Goal: Task Accomplishment & Management: Manage account settings

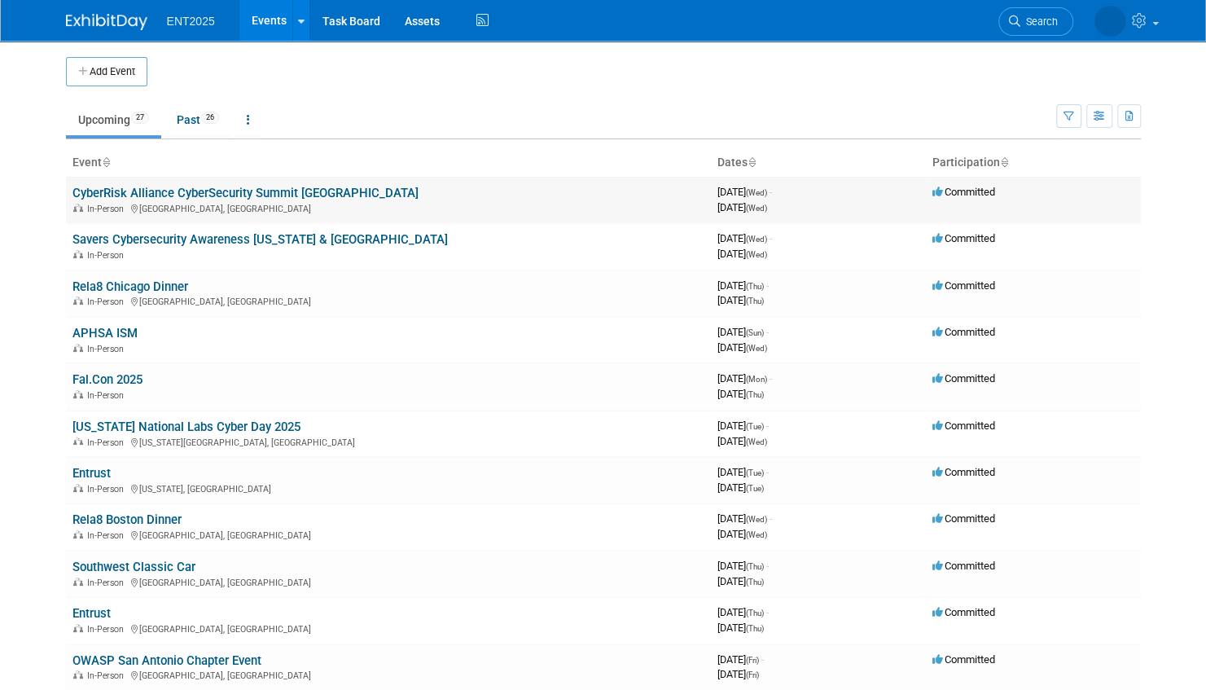
click at [319, 189] on link "CyberRisk Alliance CyberSecurity Summit [GEOGRAPHIC_DATA]" at bounding box center [245, 193] width 346 height 15
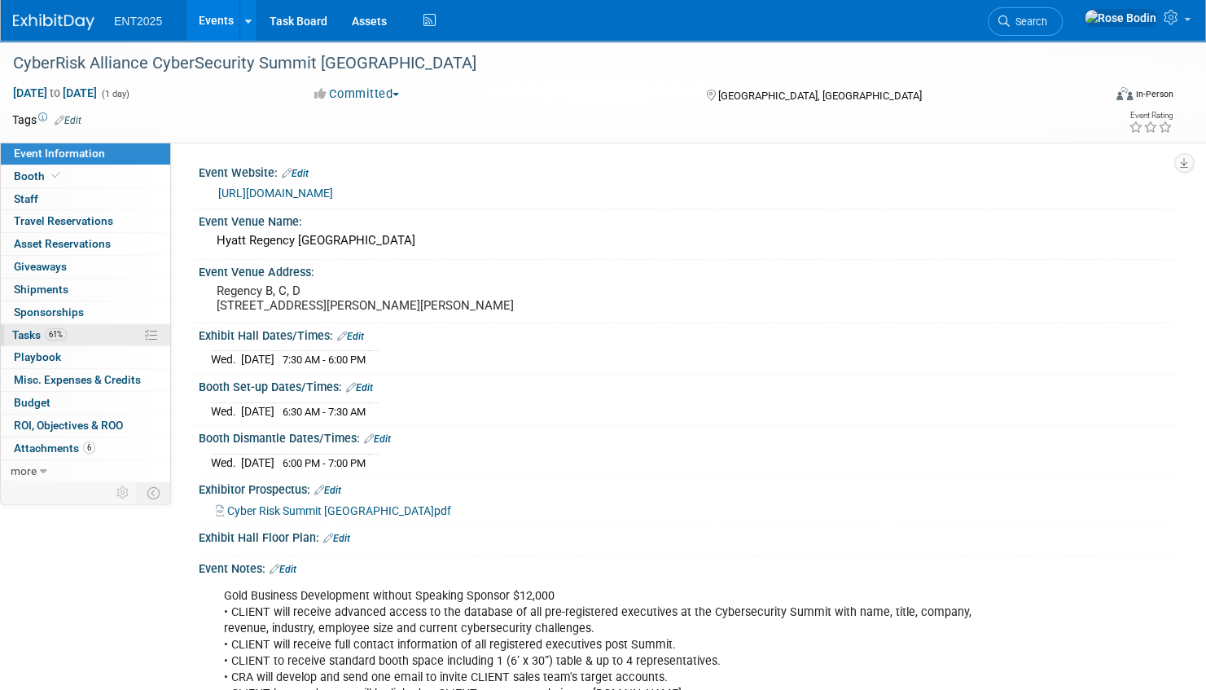
click at [108, 334] on link "61% Tasks 61%" at bounding box center [85, 335] width 169 height 22
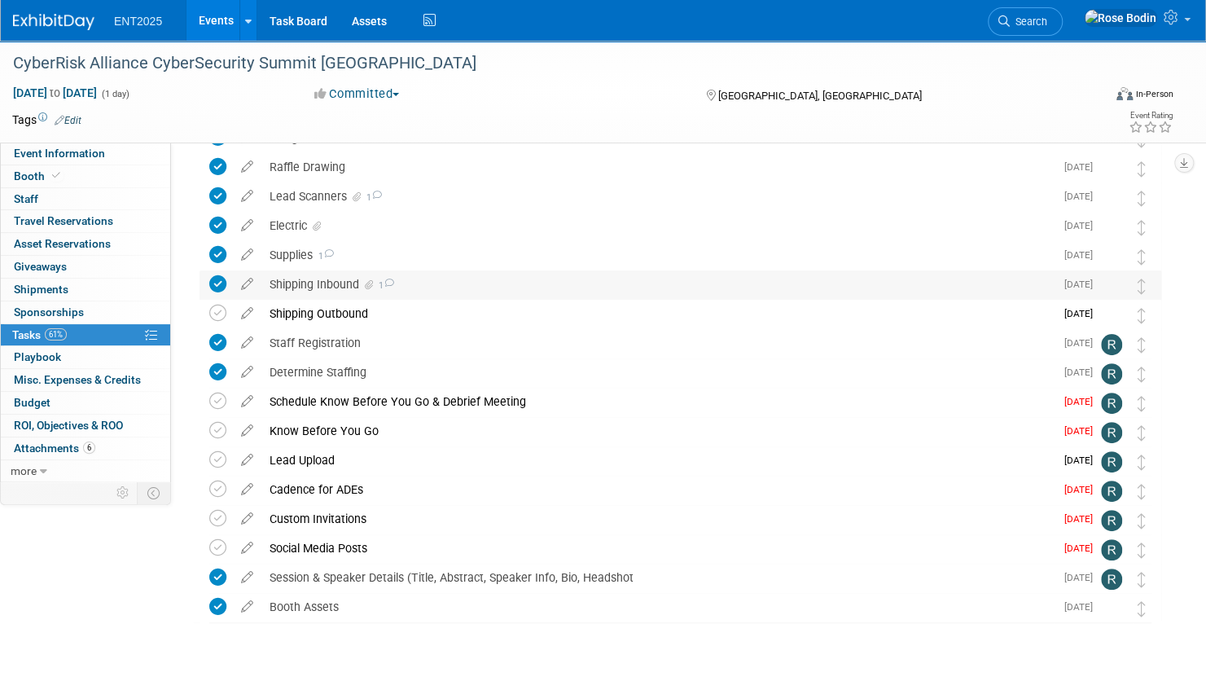
scroll to position [148, 0]
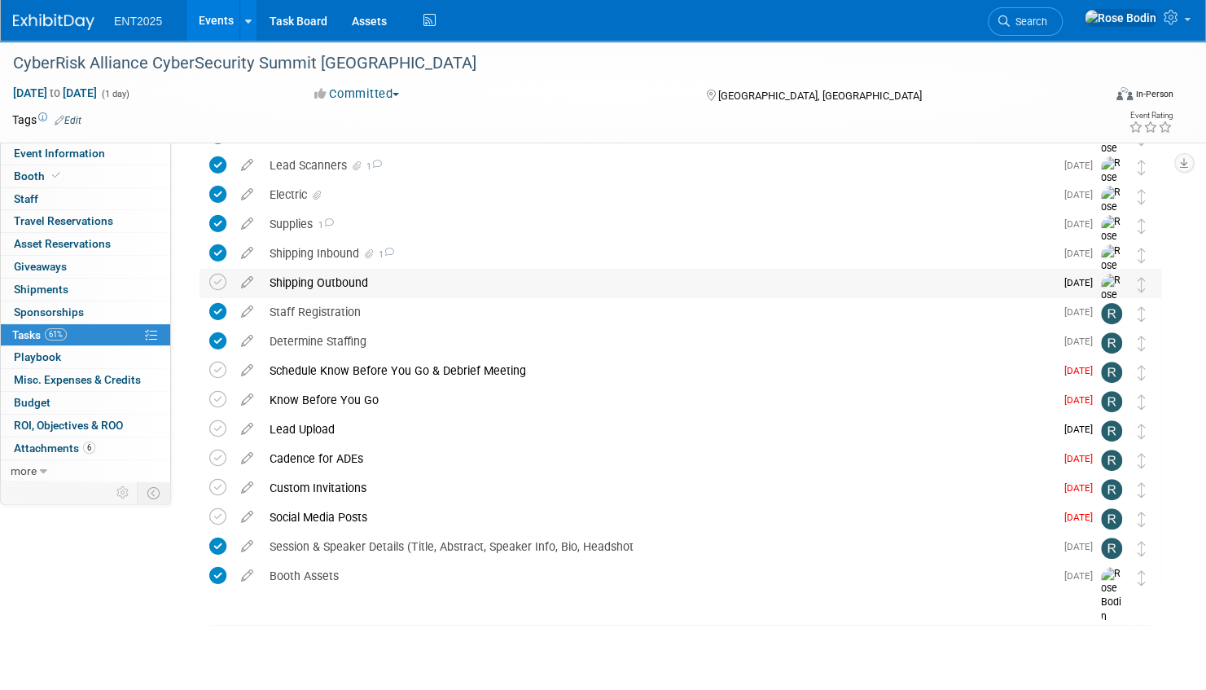
click at [498, 281] on div "Shipping Outbound" at bounding box center [657, 283] width 793 height 28
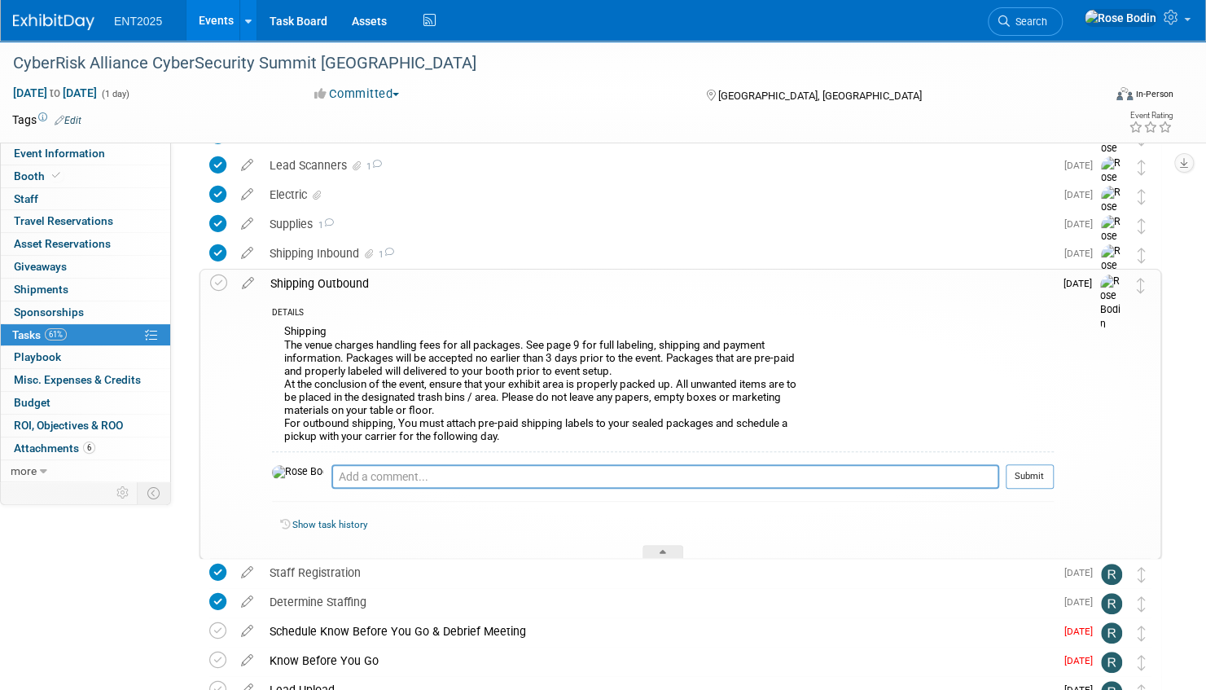
click at [286, 417] on div "Shipping The venue charges handling fees for all packages. See page 9 for full …" at bounding box center [663, 386] width 782 height 130
drag, startPoint x: 283, startPoint y: 421, endPoint x: 519, endPoint y: 435, distance: 236.5
click at [519, 435] on div "Shipping The venue charges handling fees for all packages. See page 9 for full …" at bounding box center [663, 386] width 782 height 130
copy div "For outbound shipping, You must attach pre-paid shipping labels to your sealed …"
click at [208, 15] on link "Events" at bounding box center [215, 20] width 59 height 41
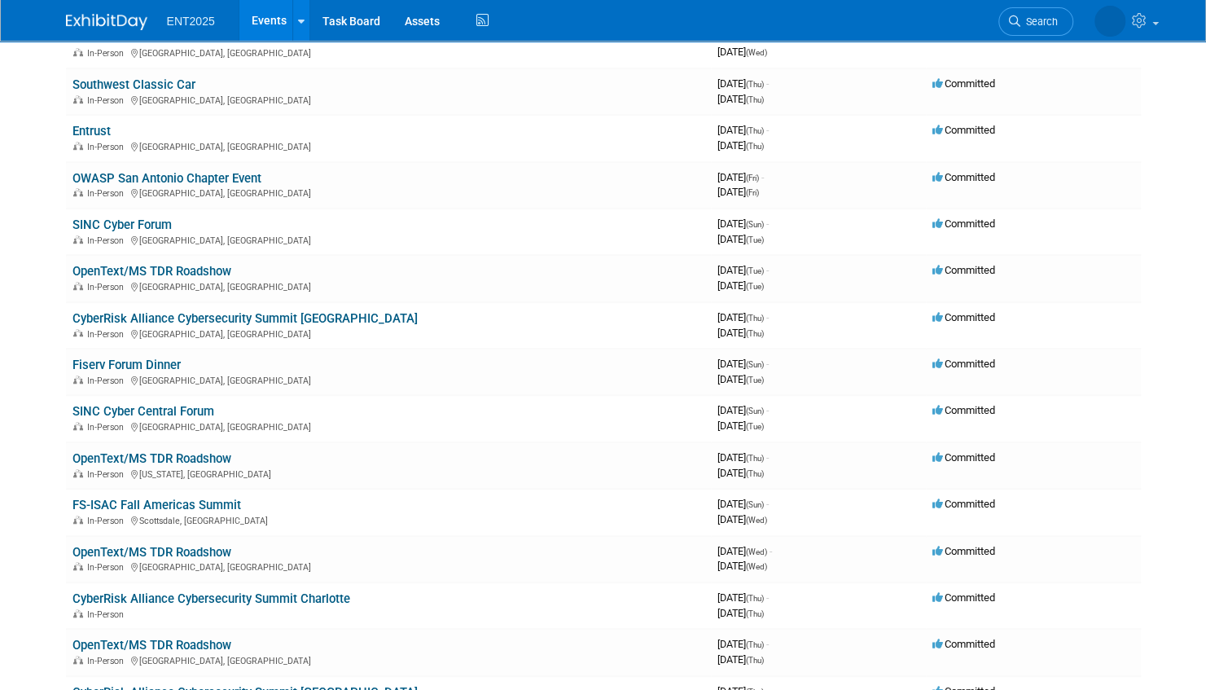
scroll to position [488, 0]
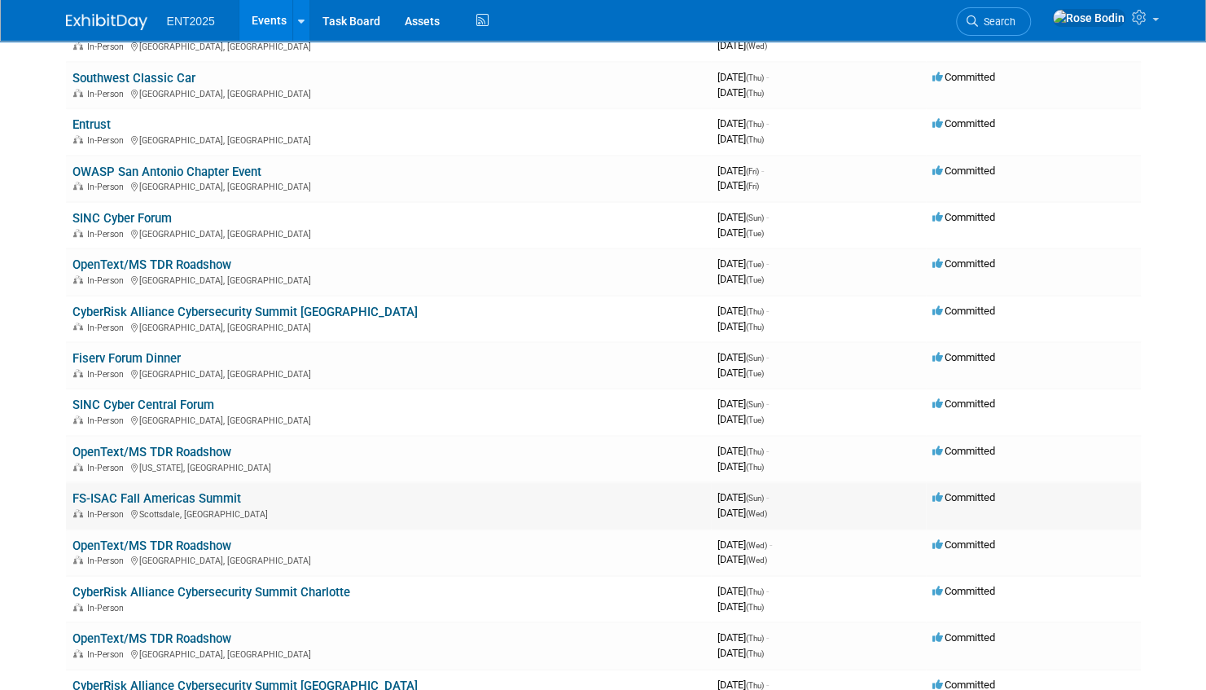
click at [207, 494] on link "FS-ISAC Fall Americas Summit" at bounding box center [156, 498] width 169 height 15
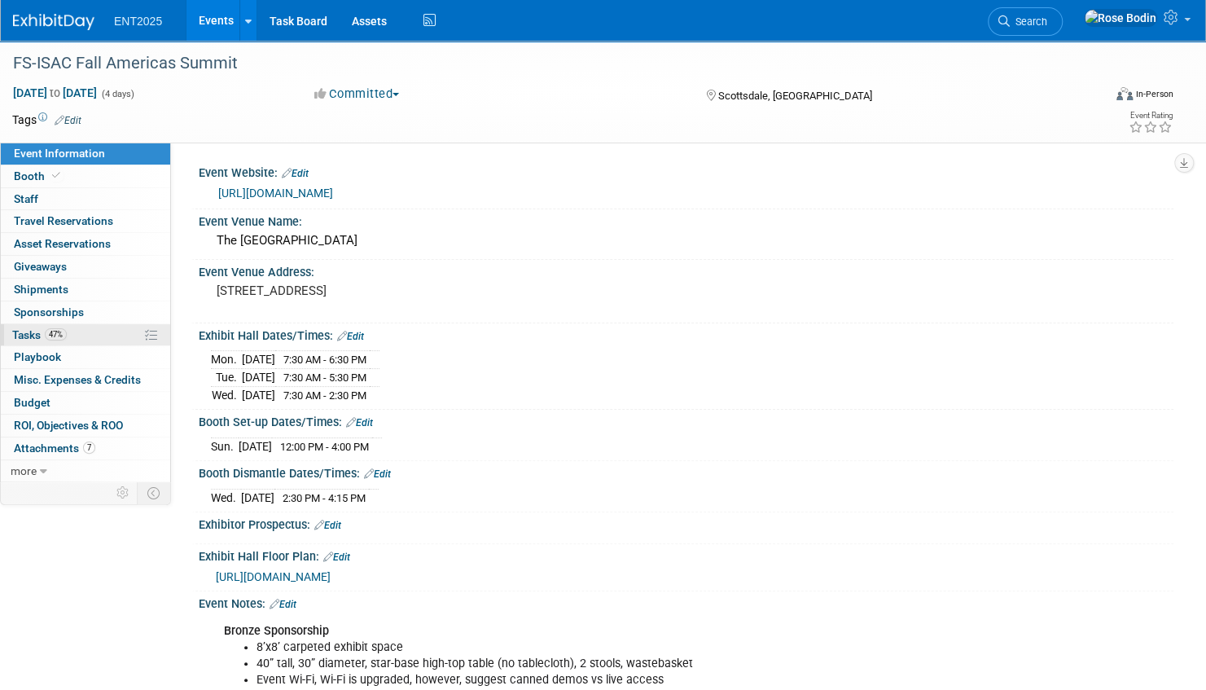
click at [106, 332] on link "47% Tasks 47%" at bounding box center [85, 335] width 169 height 22
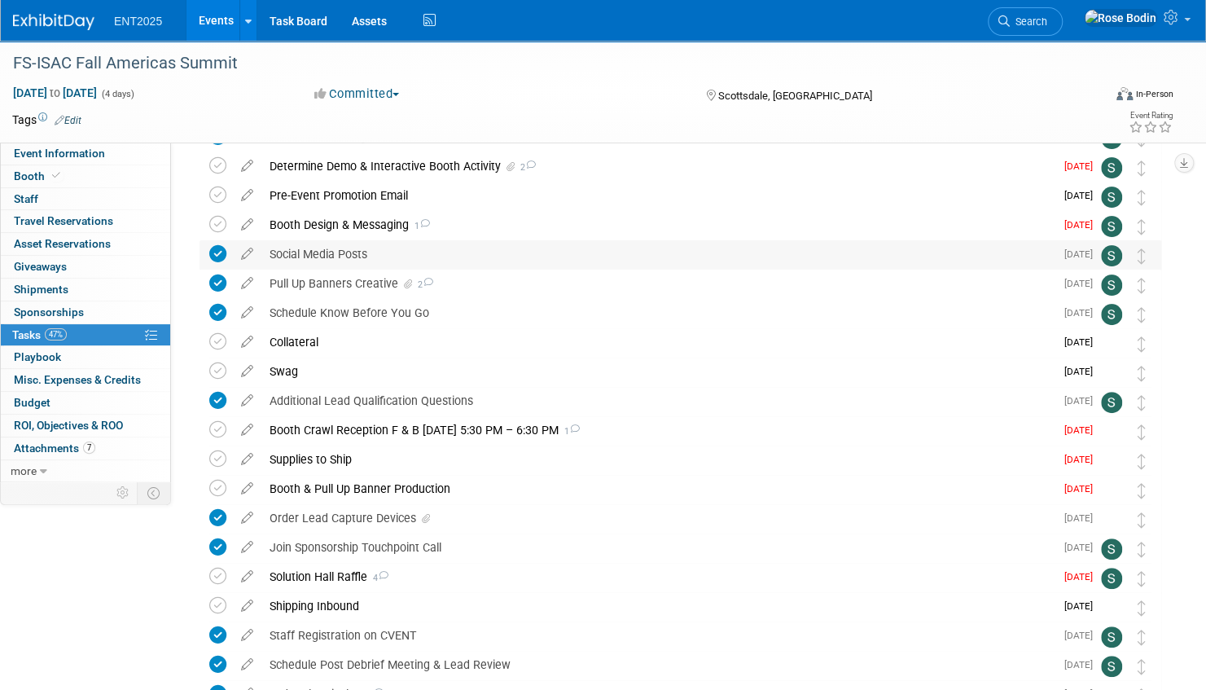
scroll to position [163, 0]
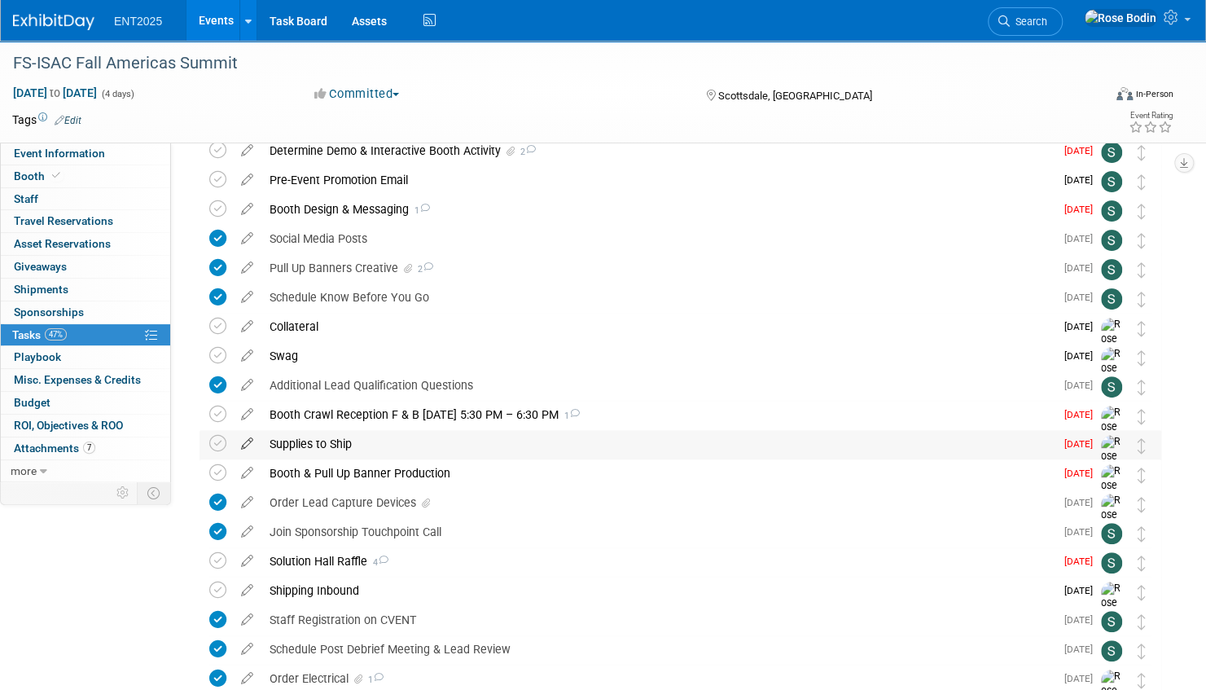
click at [247, 441] on icon at bounding box center [247, 440] width 28 height 20
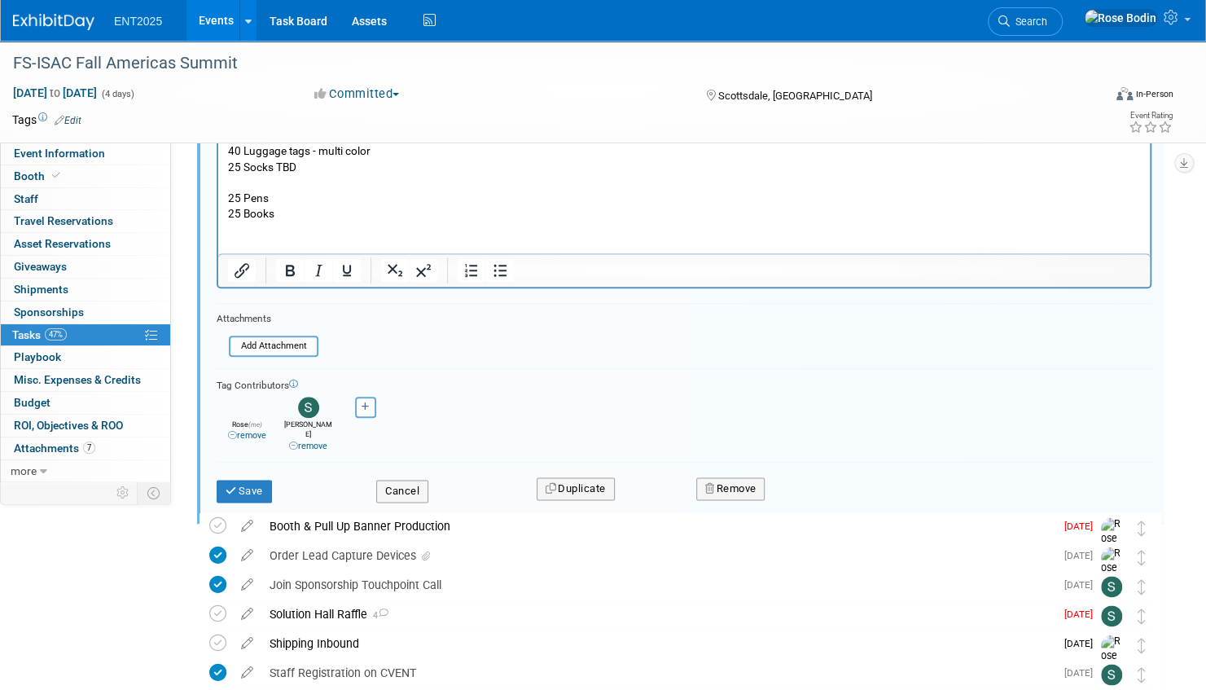
scroll to position [923, 0]
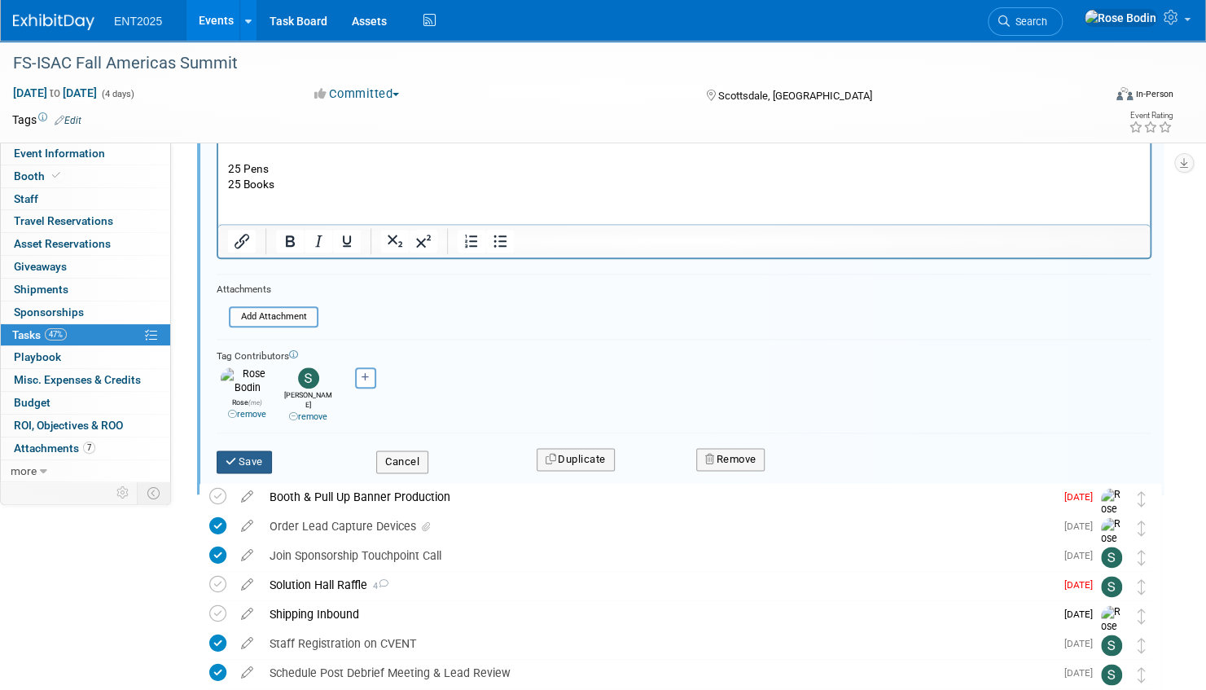
click at [252, 450] on button "Save" at bounding box center [244, 461] width 55 height 23
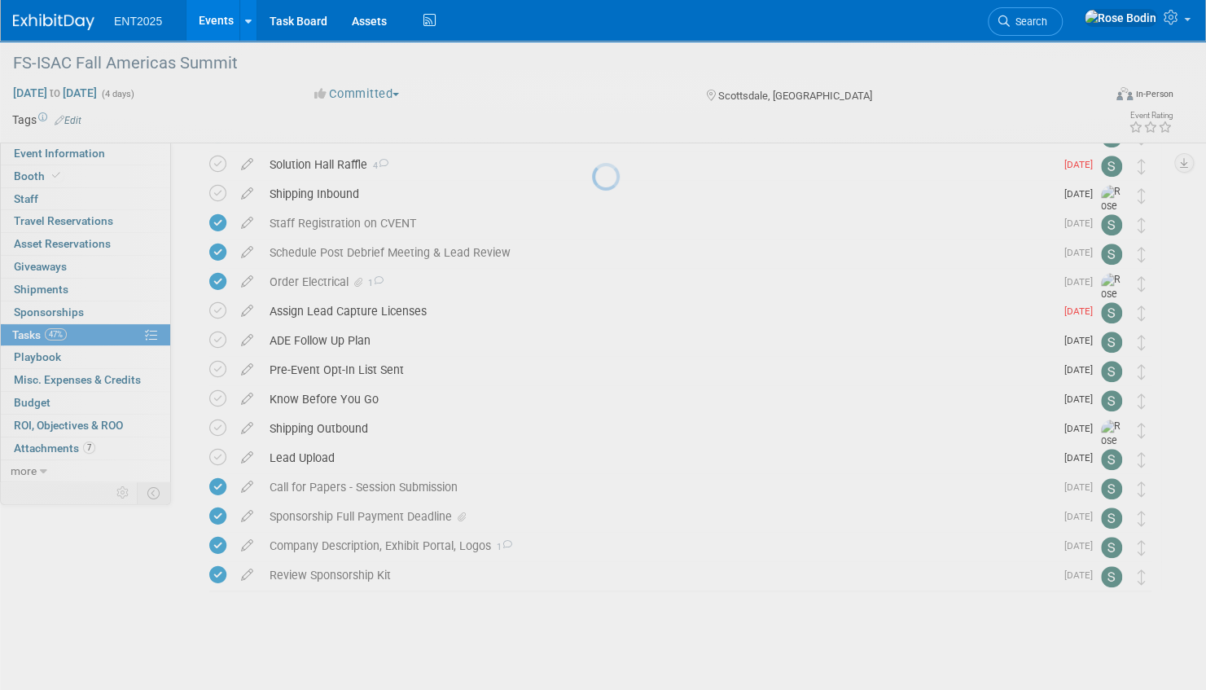
scroll to position [558, 0]
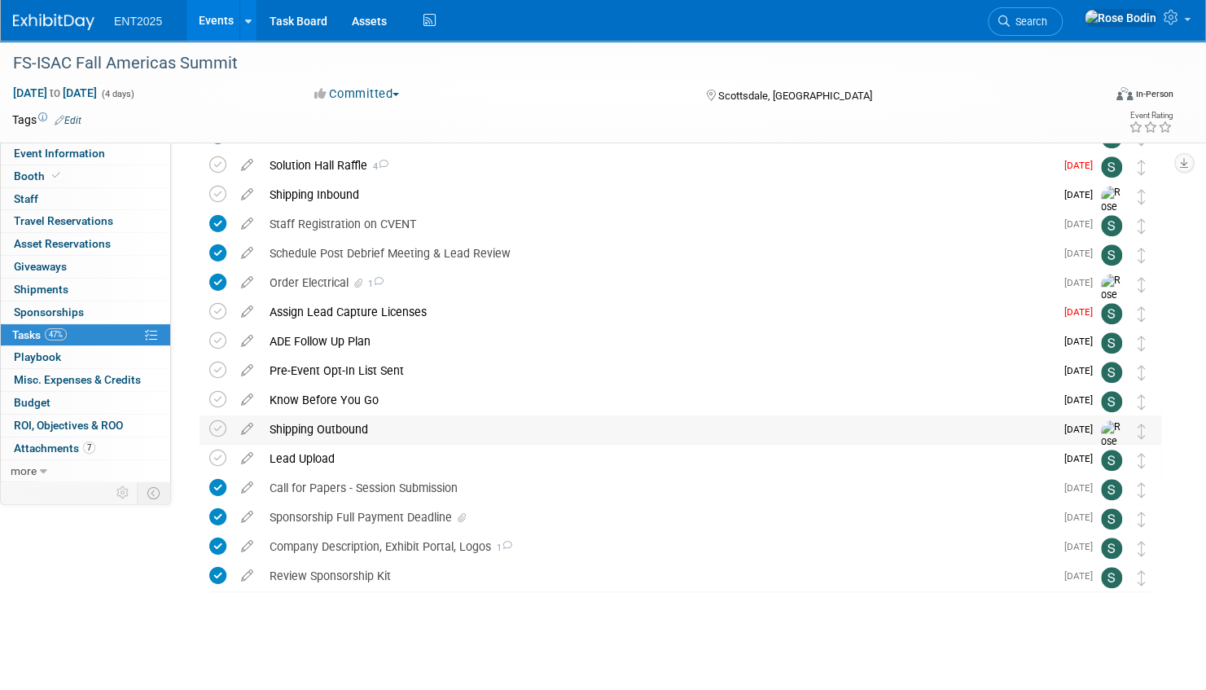
click at [412, 428] on div "Shipping Outbound" at bounding box center [657, 429] width 793 height 28
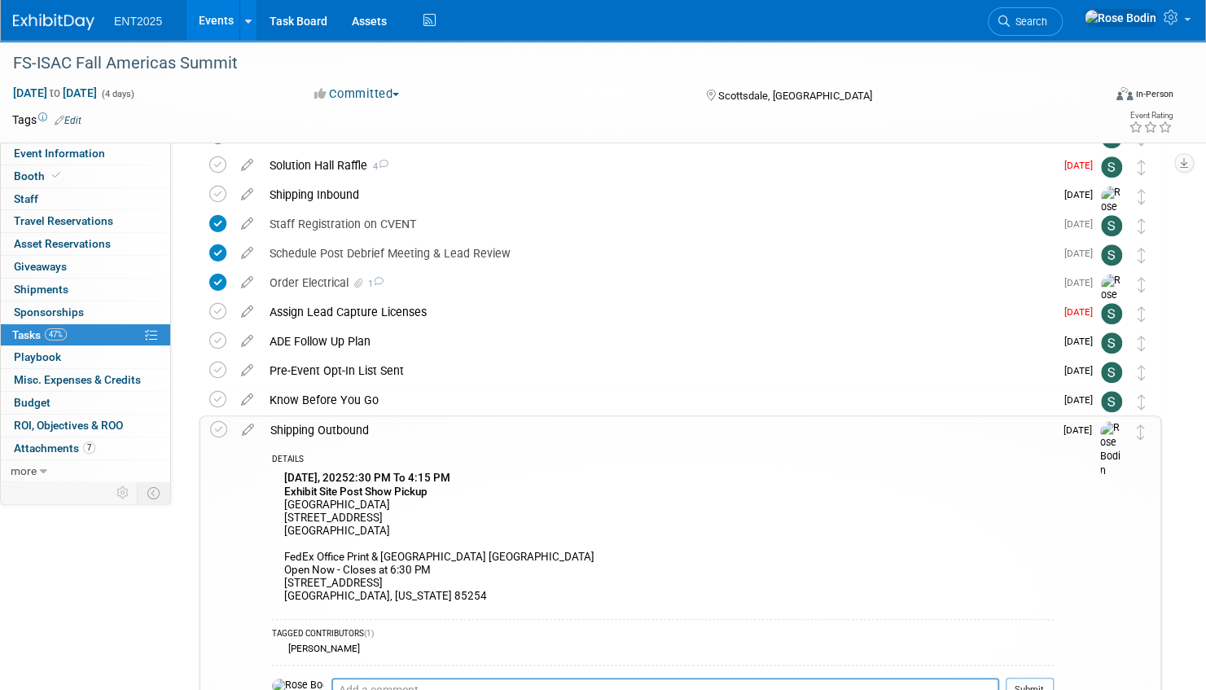
scroll to position [642, 0]
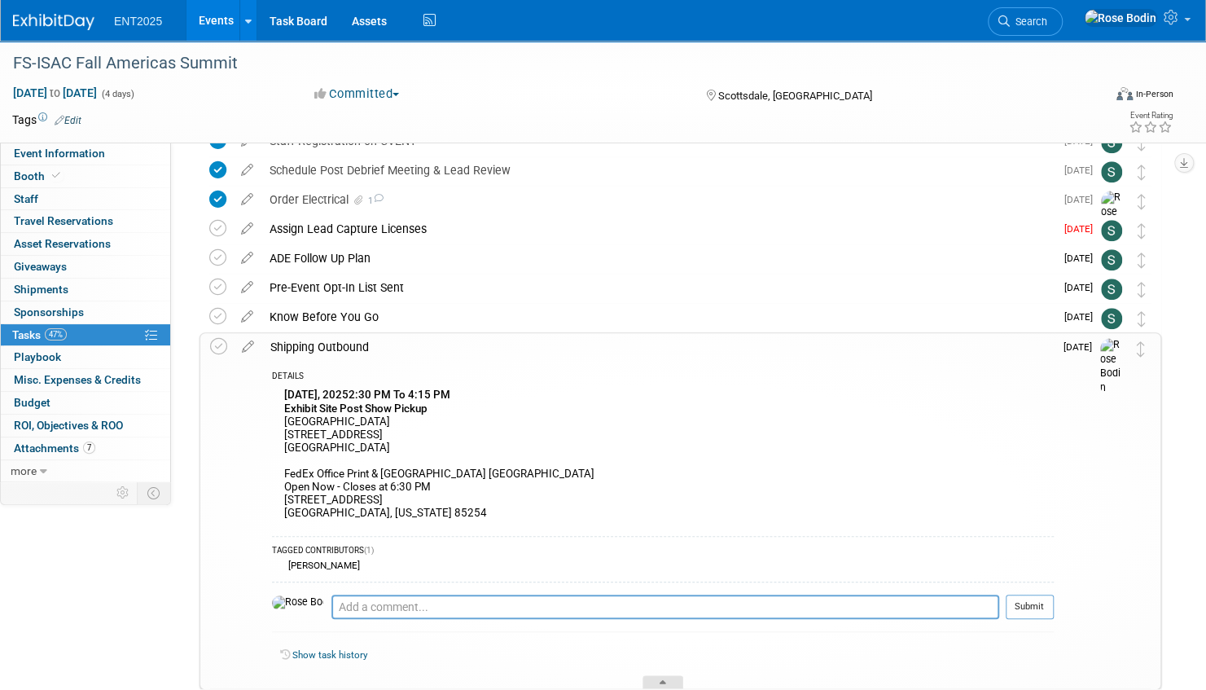
click at [661, 677] on div at bounding box center [662, 682] width 41 height 14
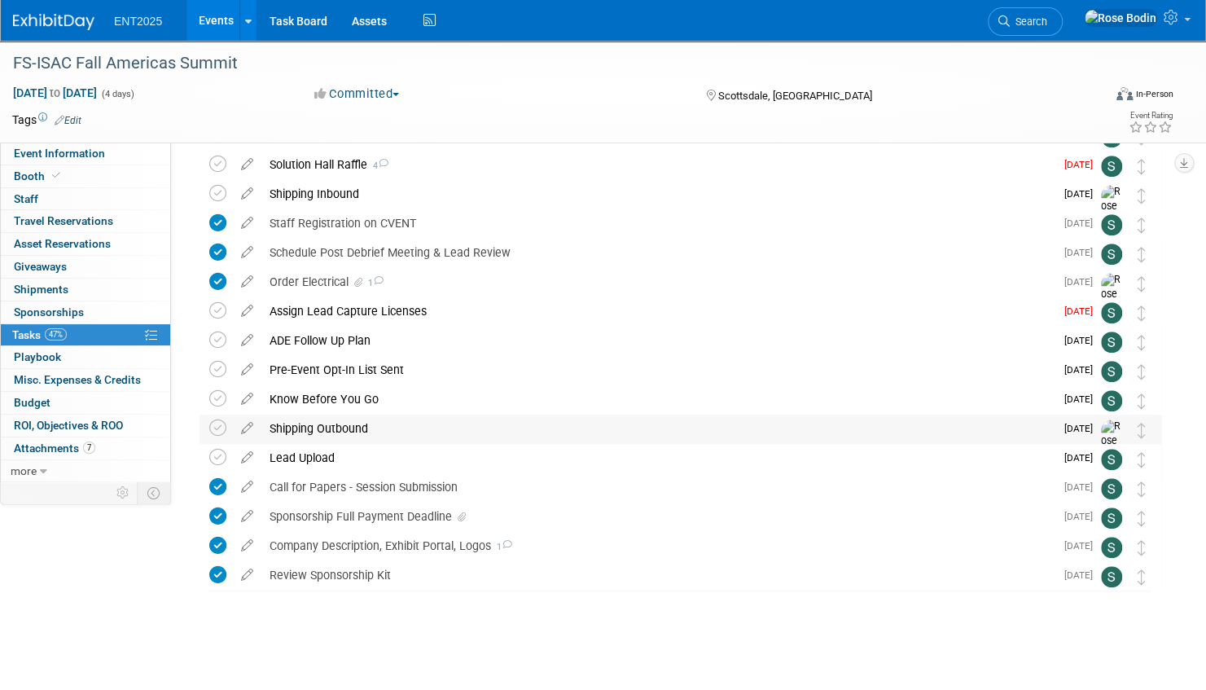
scroll to position [558, 0]
click at [513, 198] on div "Shipping Inbound" at bounding box center [657, 195] width 793 height 28
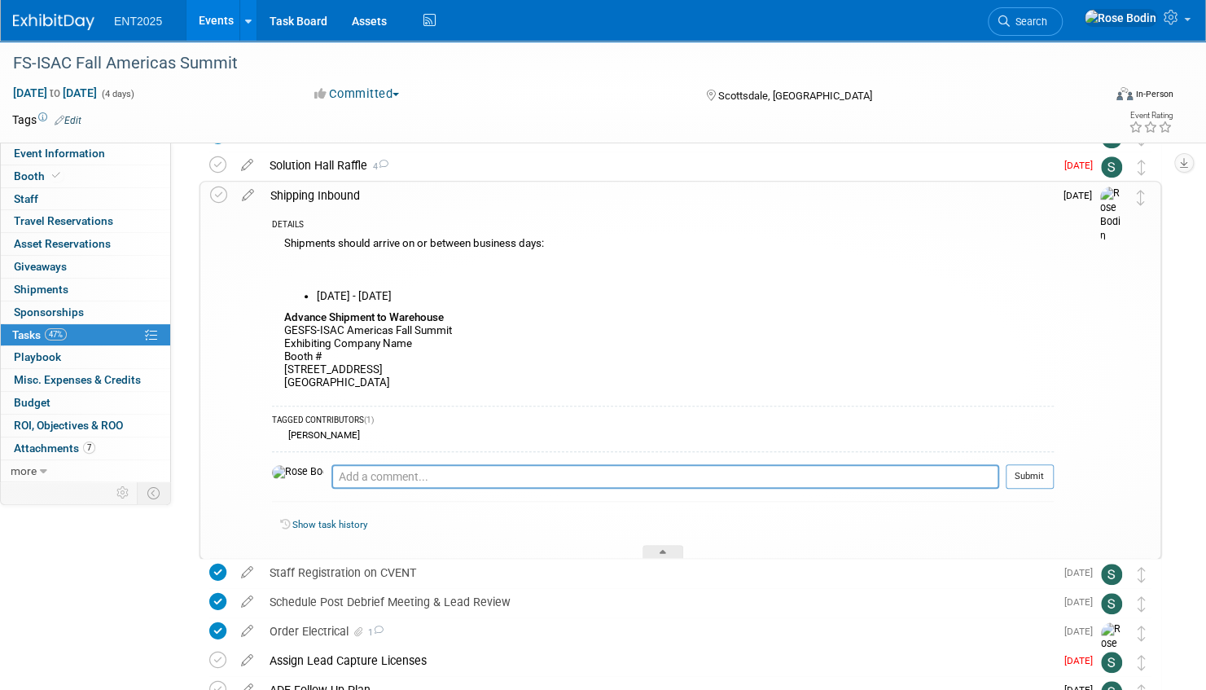
click at [513, 204] on div "Shipping Inbound" at bounding box center [657, 196] width 791 height 28
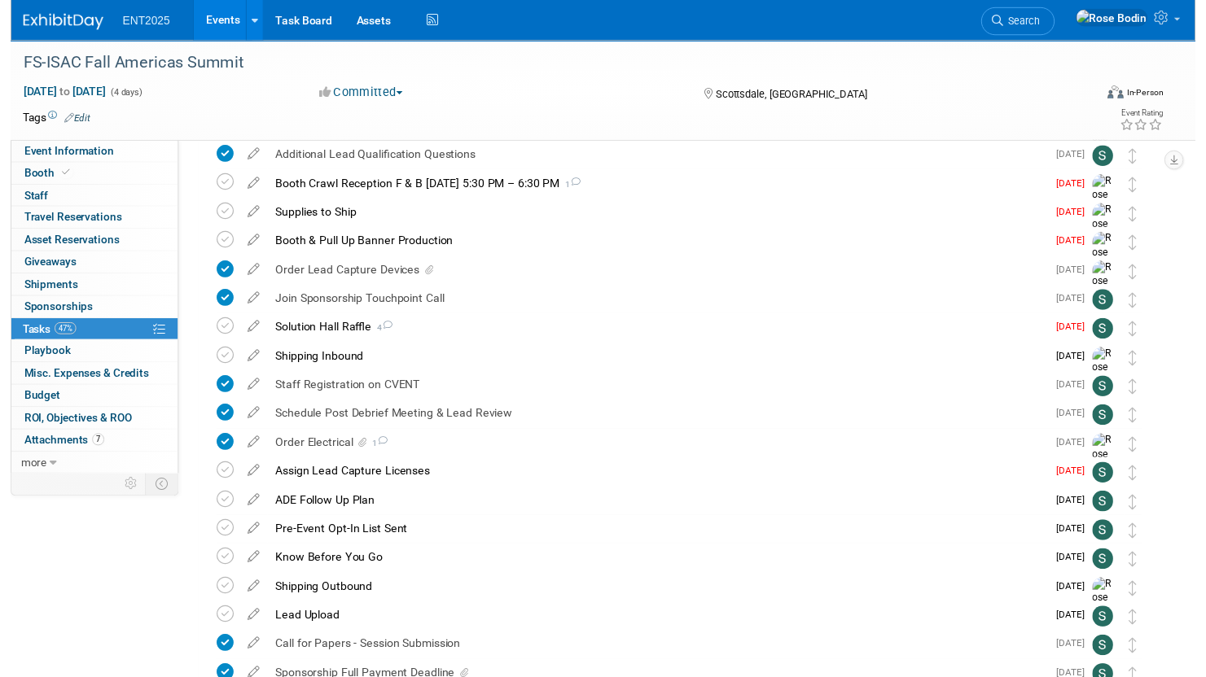
scroll to position [314, 0]
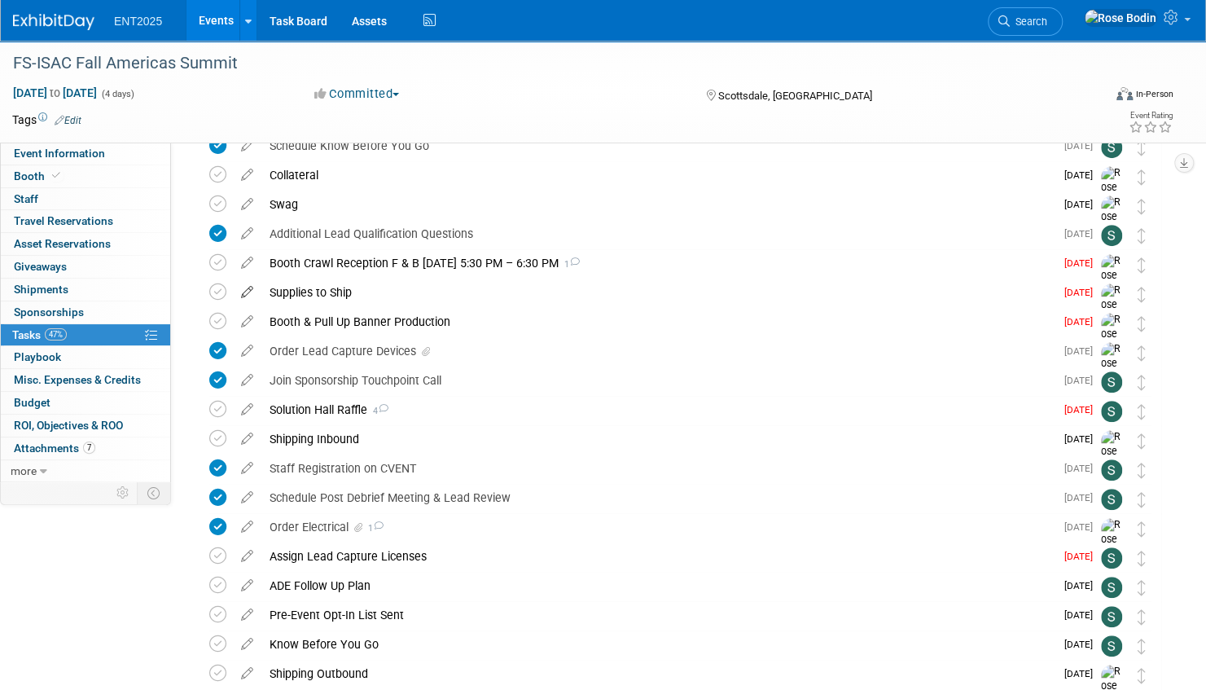
click at [248, 290] on icon at bounding box center [247, 288] width 28 height 20
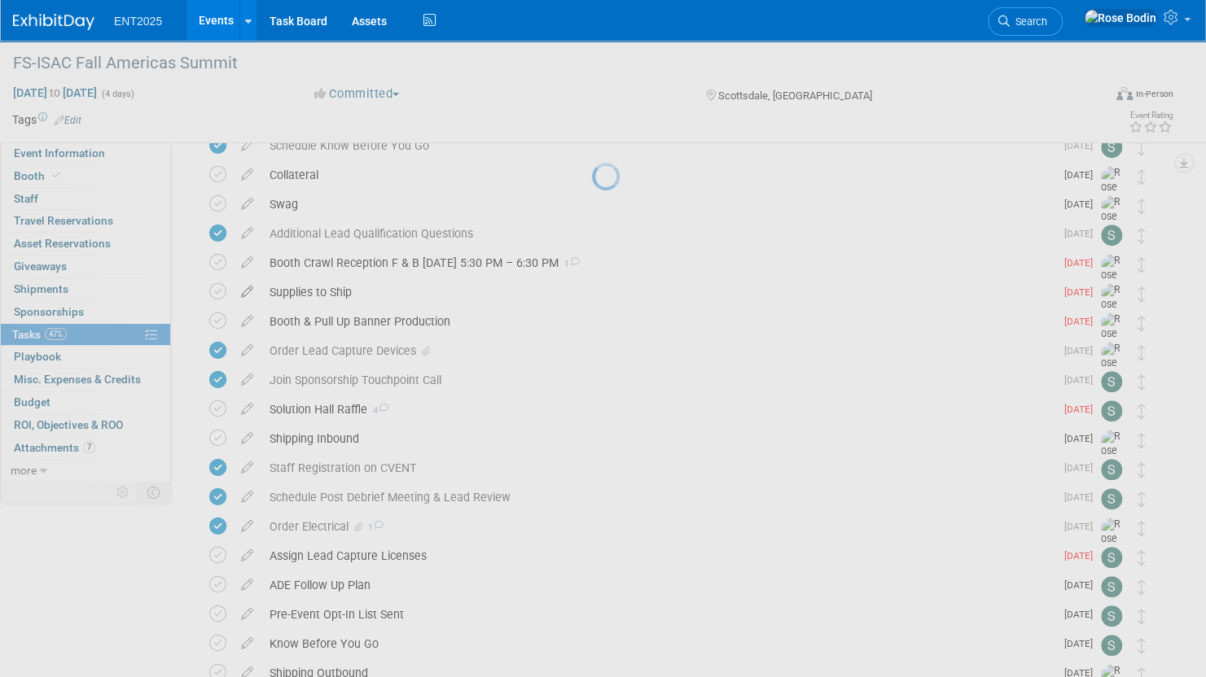
select select "8"
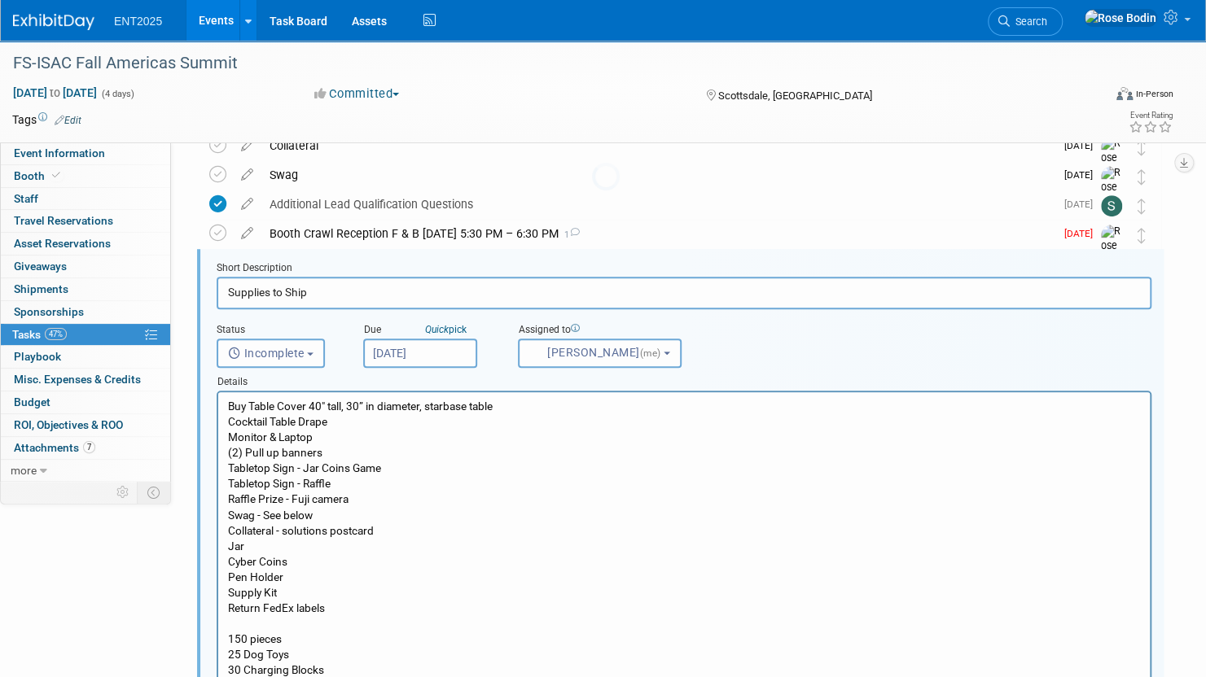
scroll to position [353, 0]
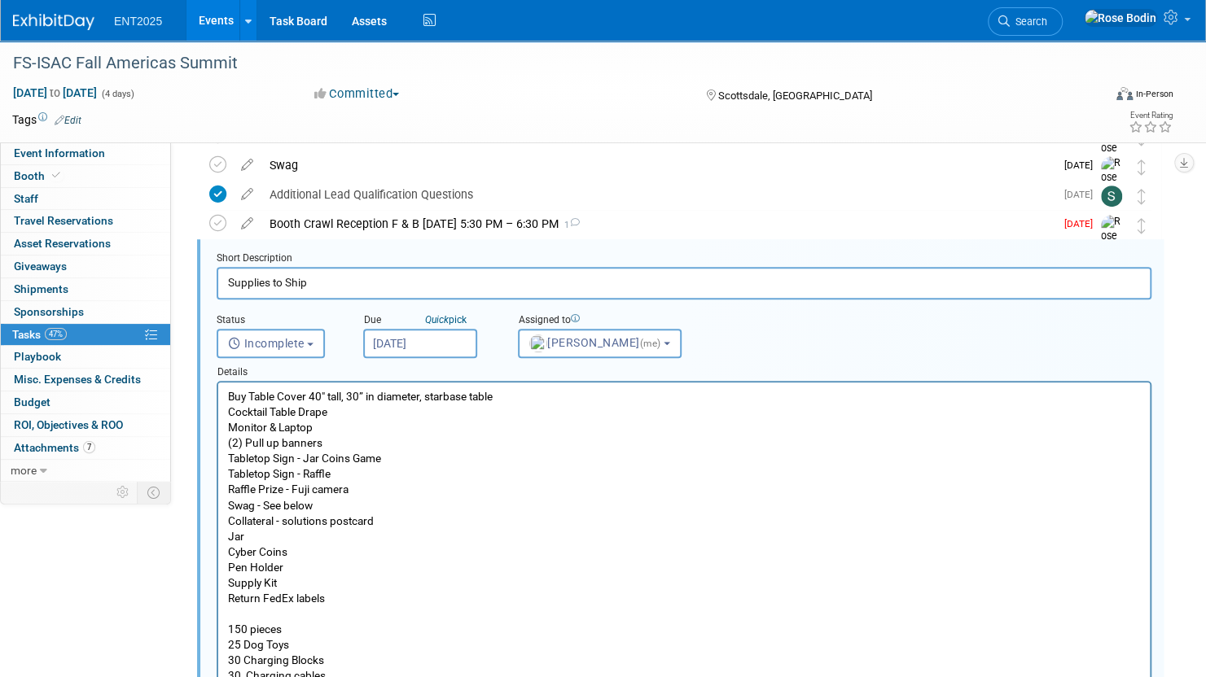
click at [422, 339] on input "Sep 8, 2025" at bounding box center [420, 343] width 114 height 29
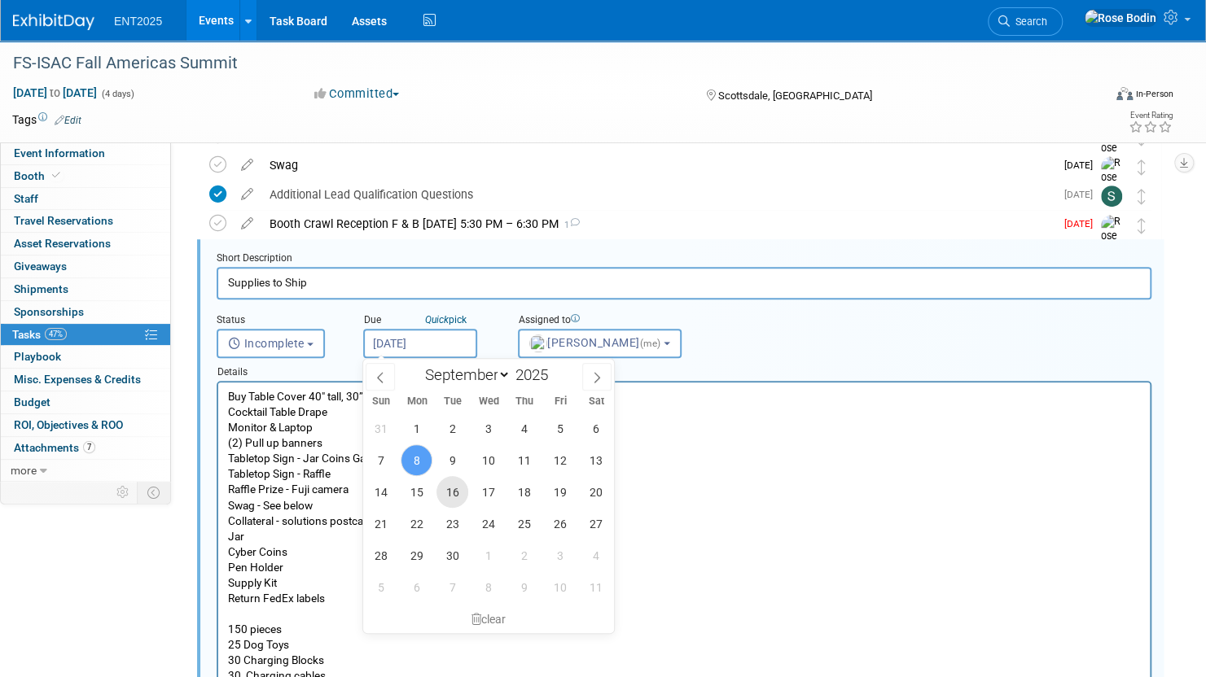
click at [455, 490] on span "16" at bounding box center [452, 492] width 32 height 32
type input "Sep 16, 2025"
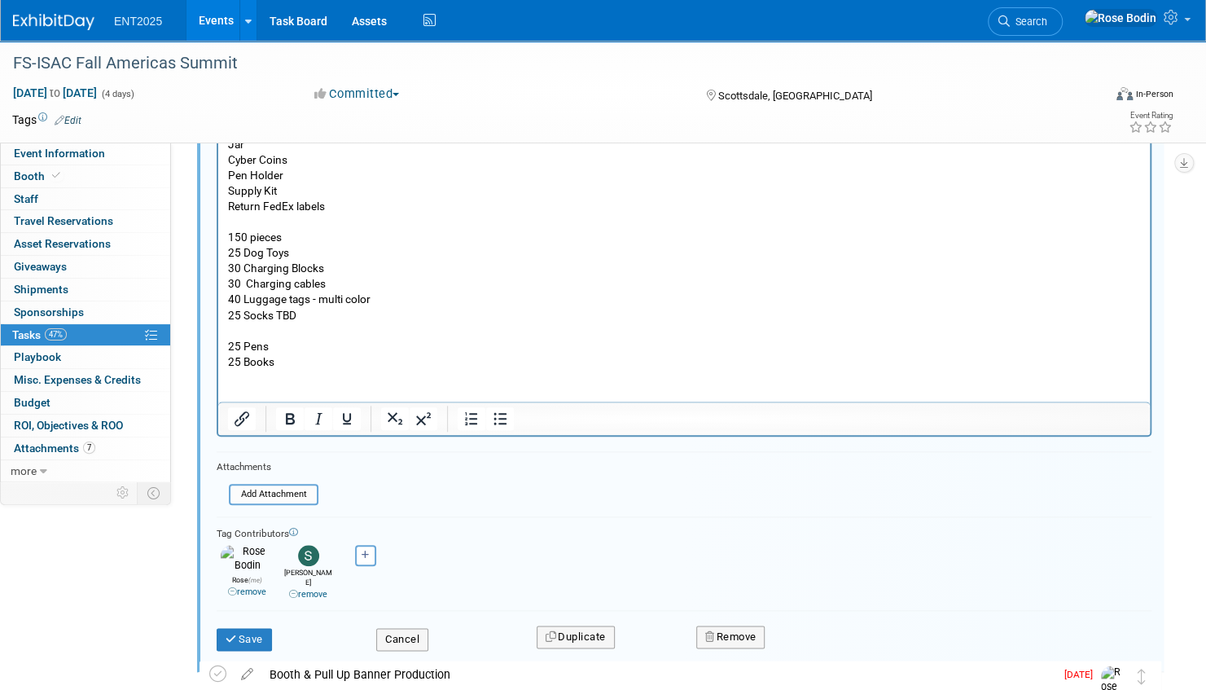
scroll to position [760, 0]
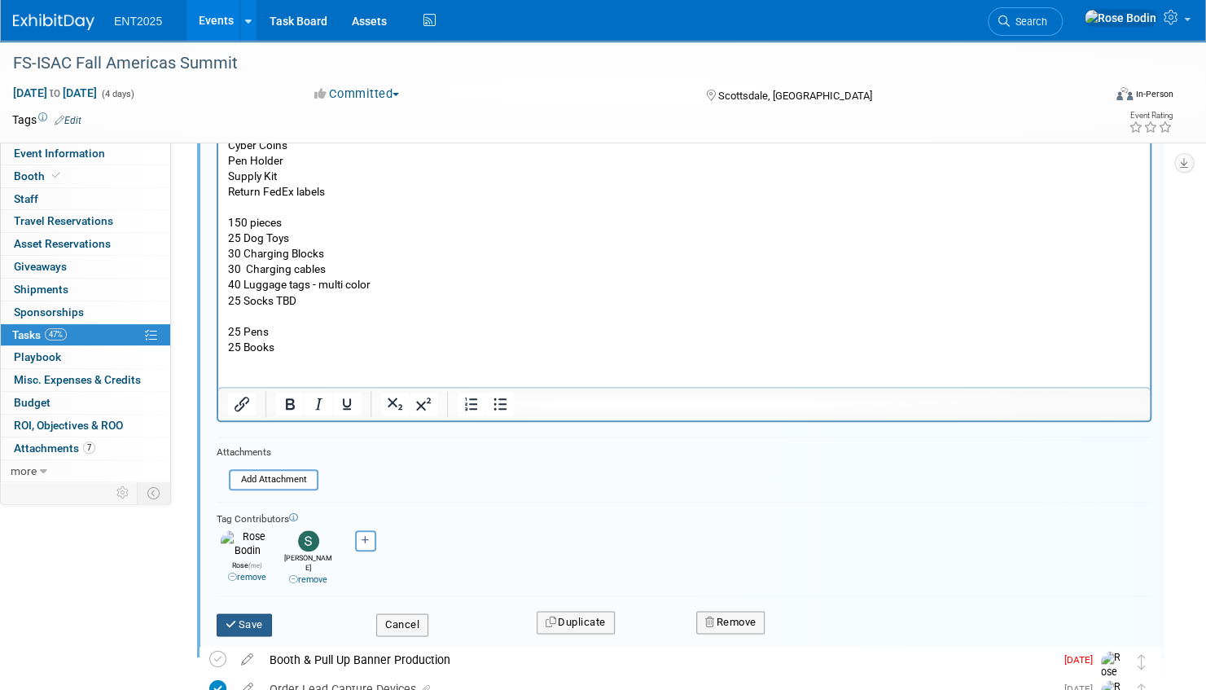
click at [250, 613] on button "Save" at bounding box center [244, 624] width 55 height 23
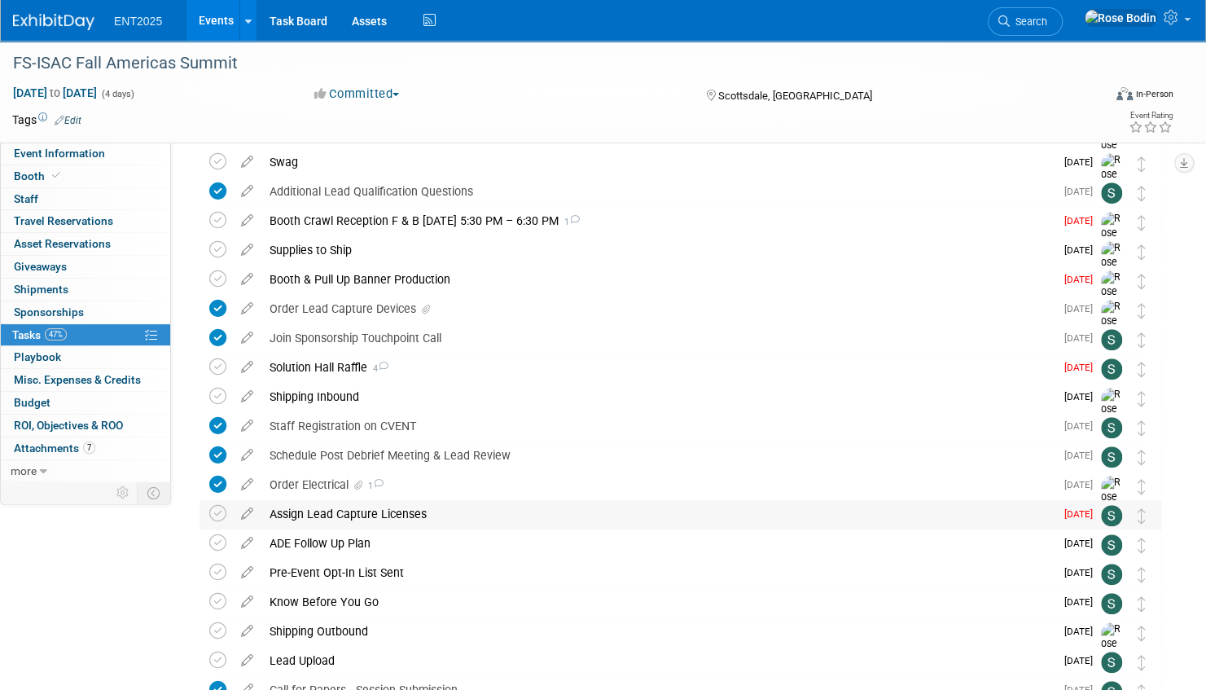
scroll to position [314, 0]
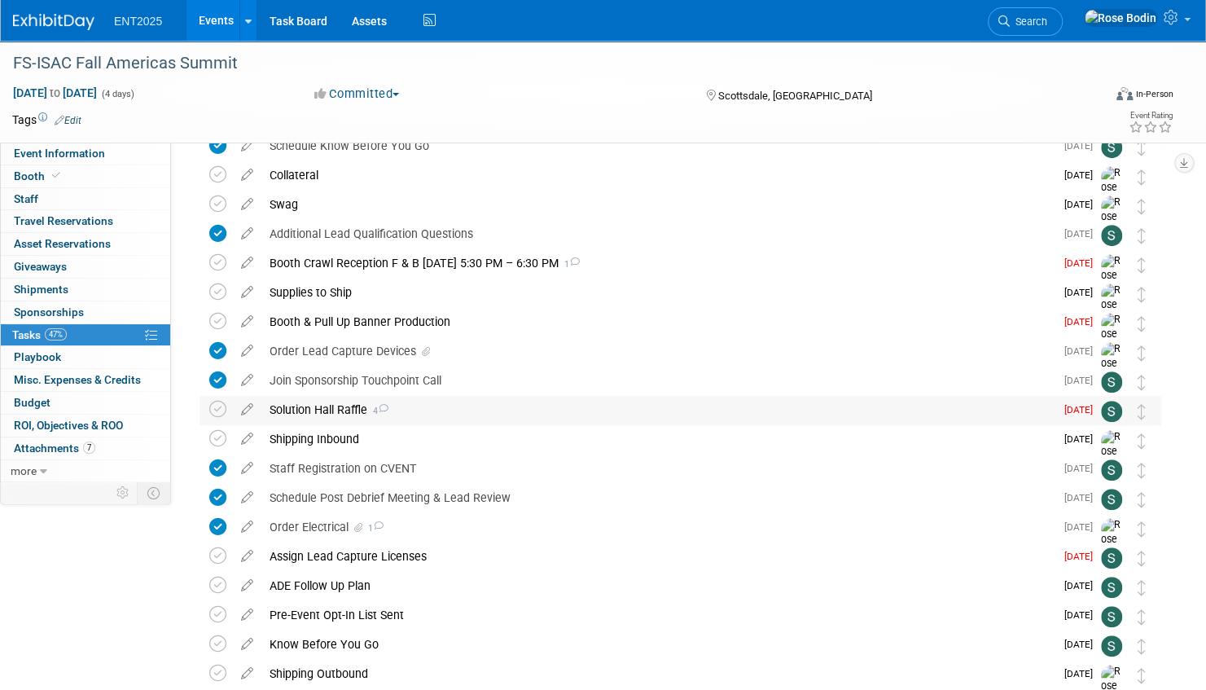
click at [464, 409] on div "Solution Hall Raffle 4" at bounding box center [657, 410] width 793 height 28
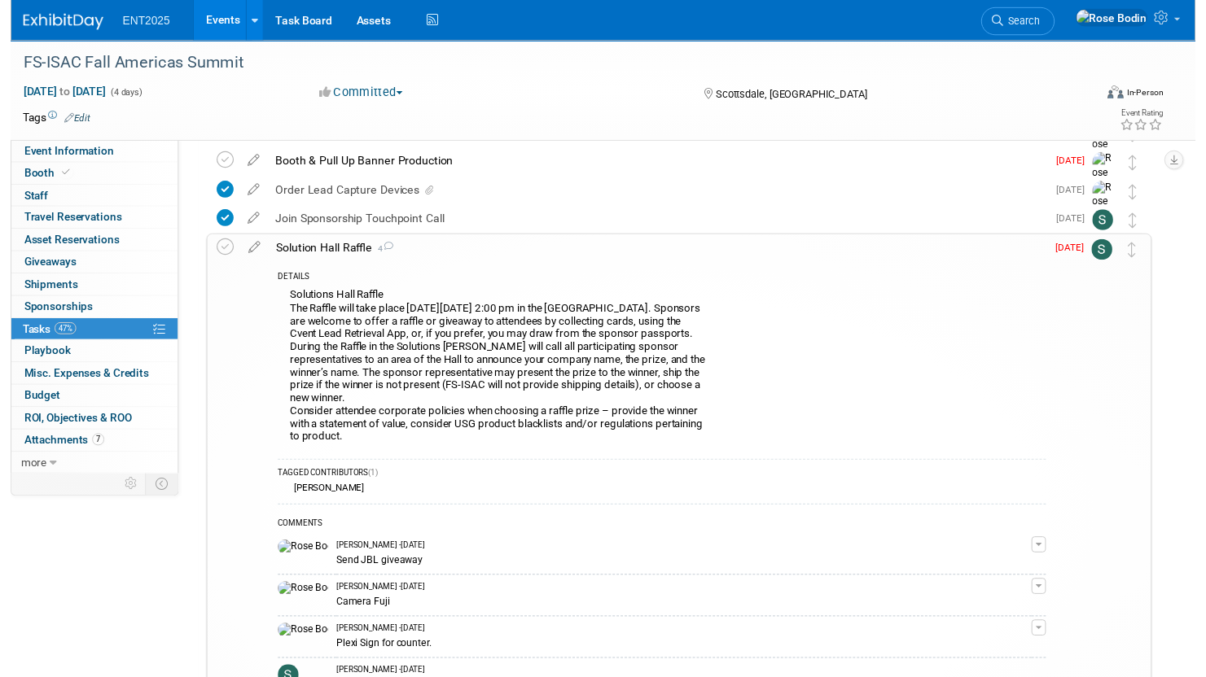
scroll to position [396, 0]
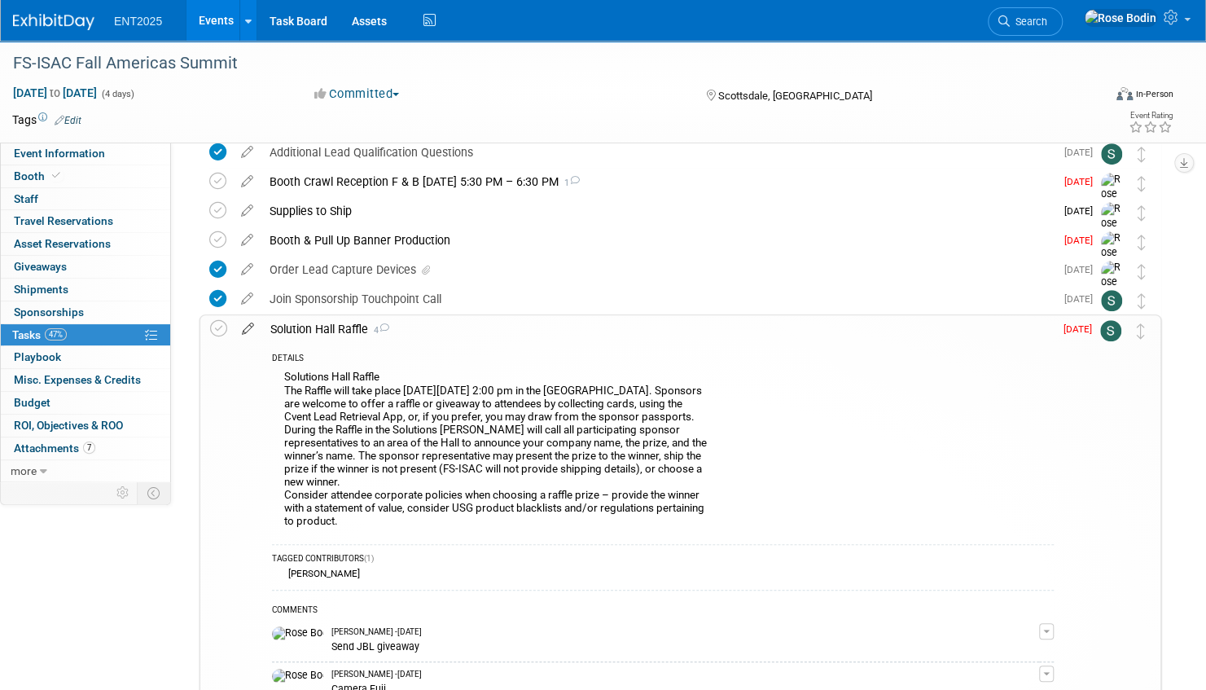
click at [247, 326] on icon at bounding box center [248, 325] width 28 height 20
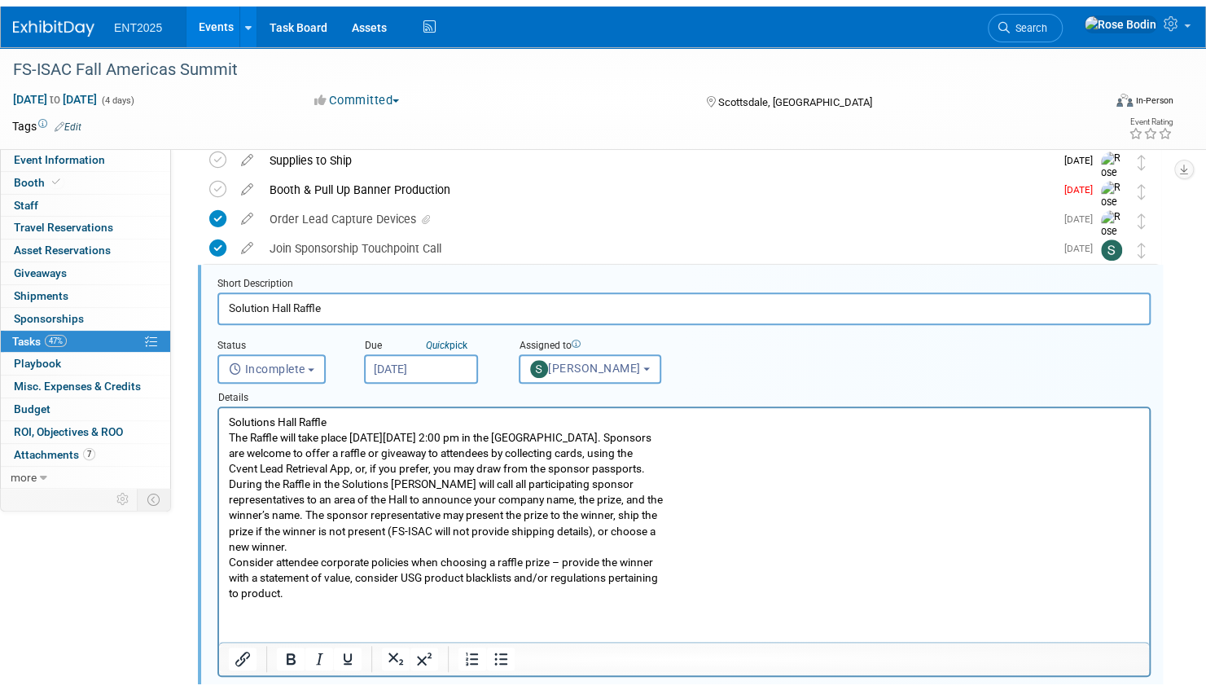
scroll to position [471, 0]
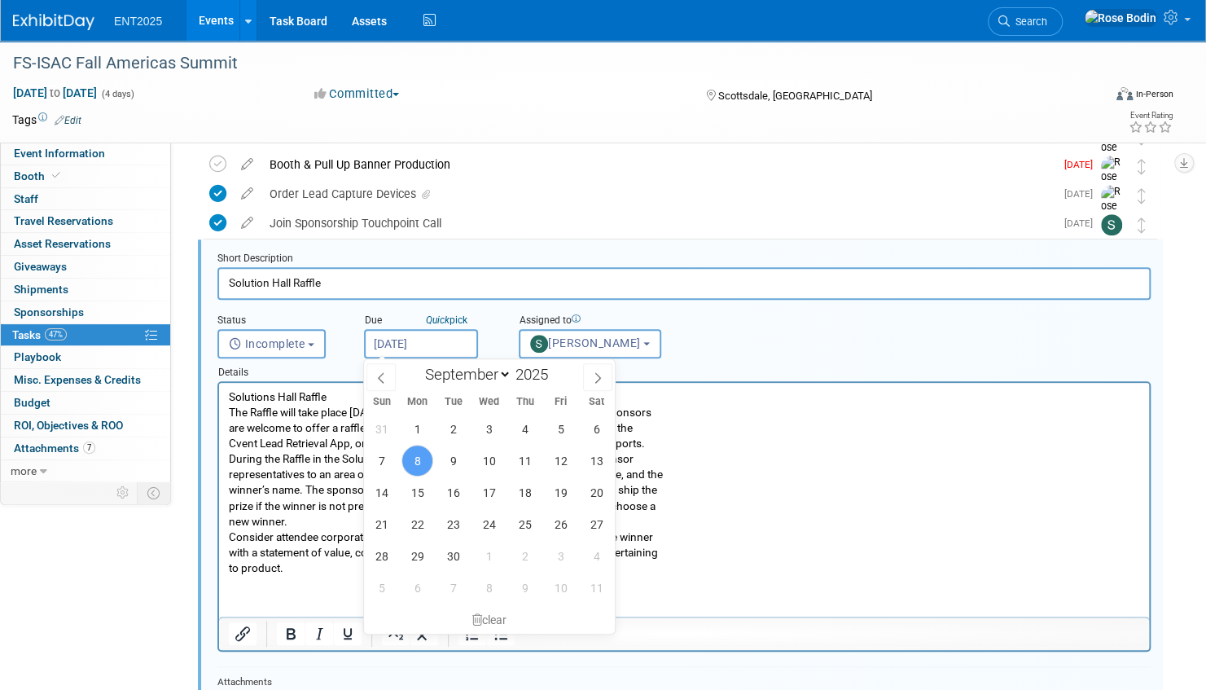
click at [422, 346] on input "Sep 8, 2025" at bounding box center [421, 343] width 114 height 29
click at [457, 492] on span "16" at bounding box center [453, 492] width 32 height 32
type input "Sep 16, 2025"
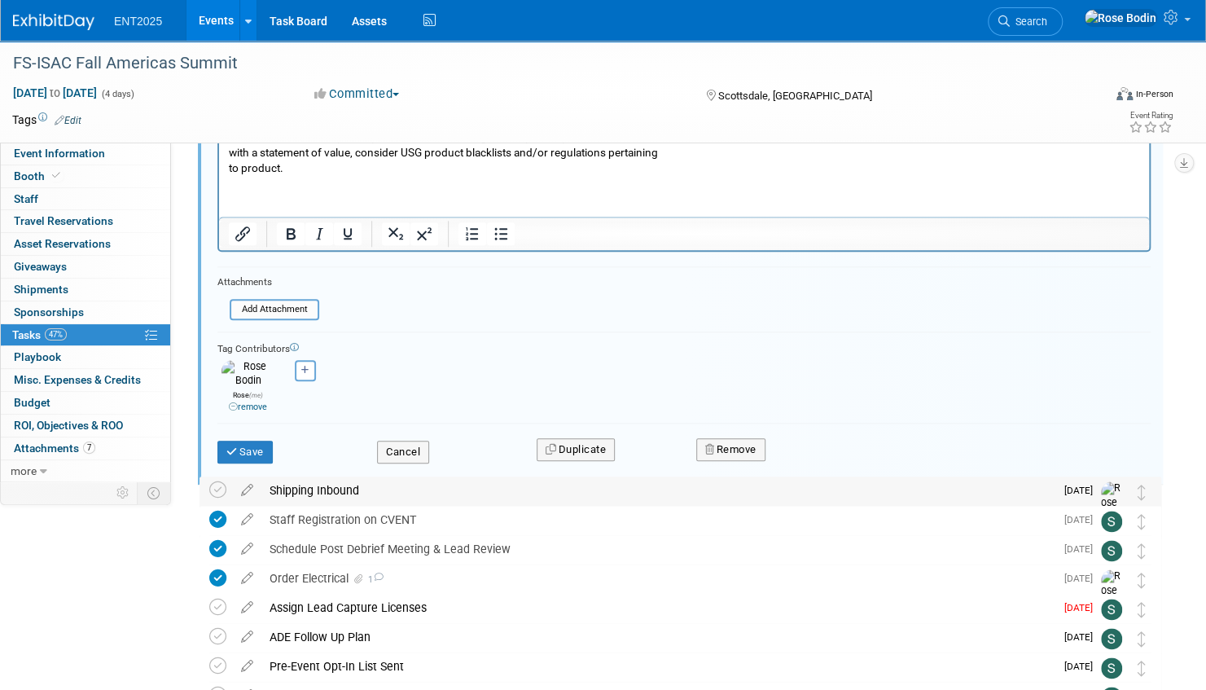
scroll to position [878, 0]
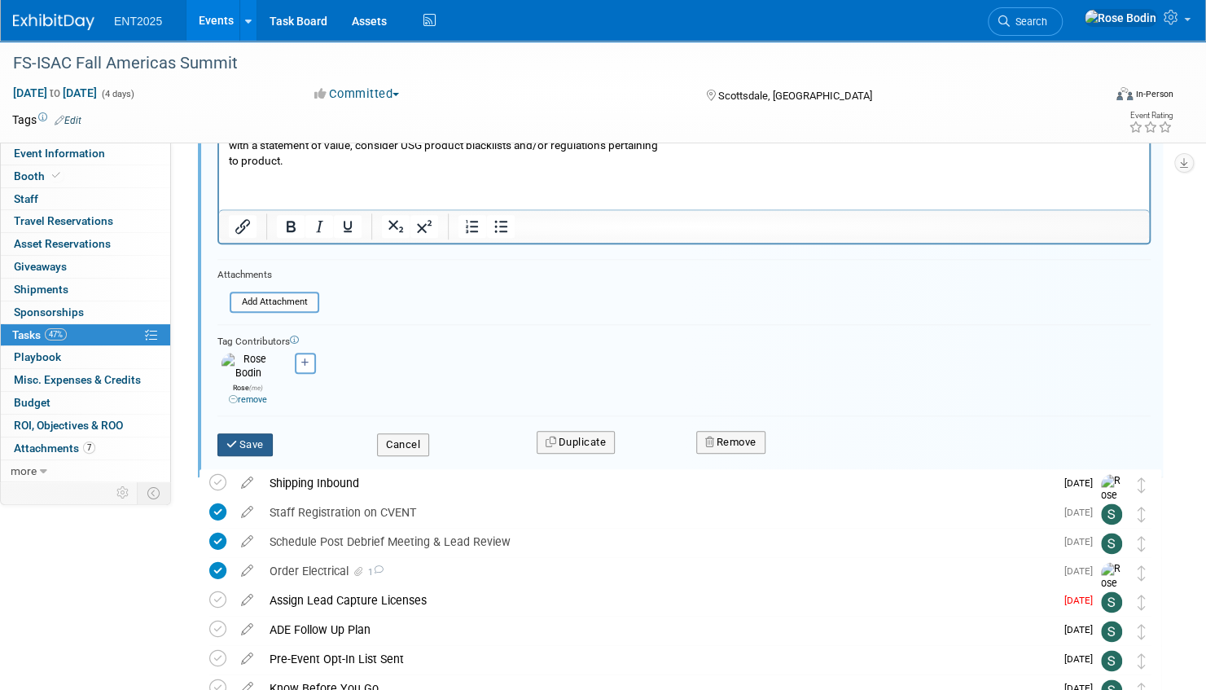
click at [251, 433] on button "Save" at bounding box center [244, 444] width 55 height 23
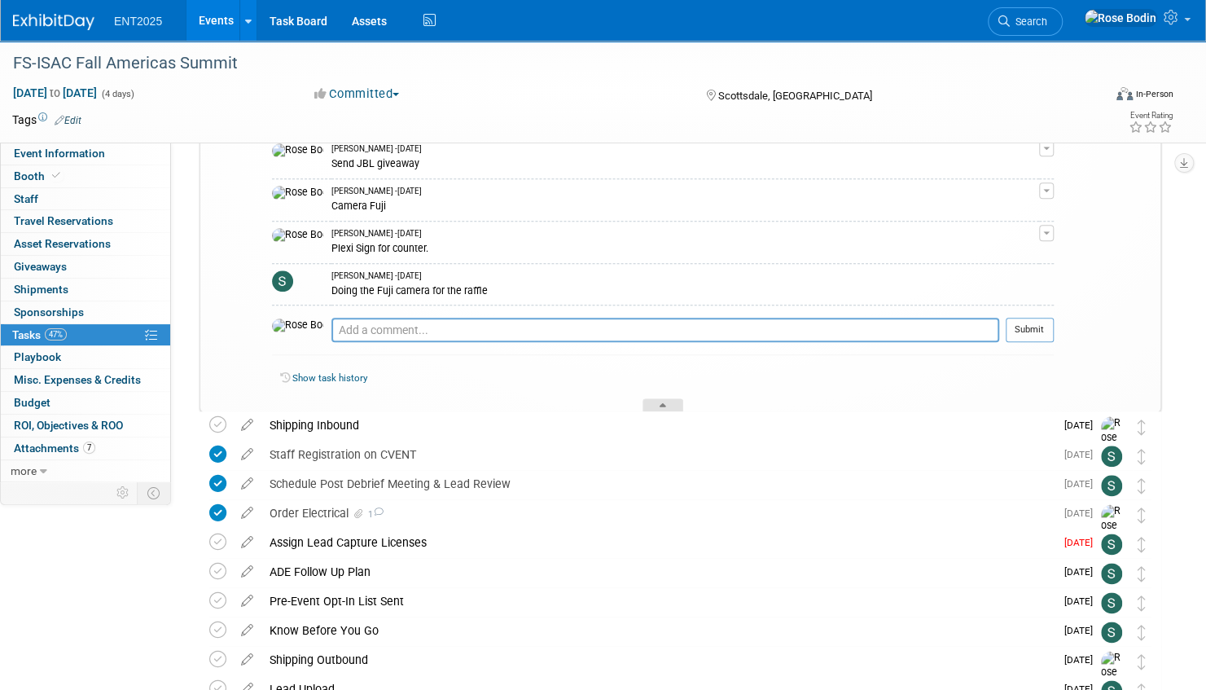
click at [658, 403] on div at bounding box center [662, 405] width 41 height 14
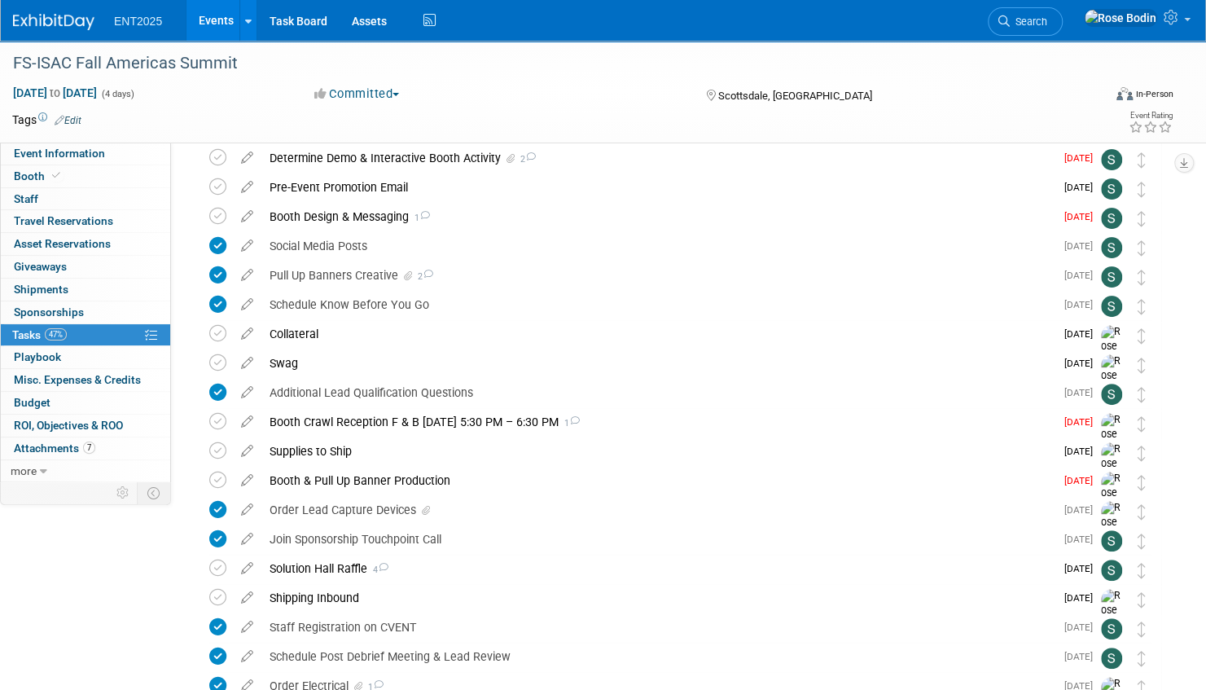
scroll to position [151, 0]
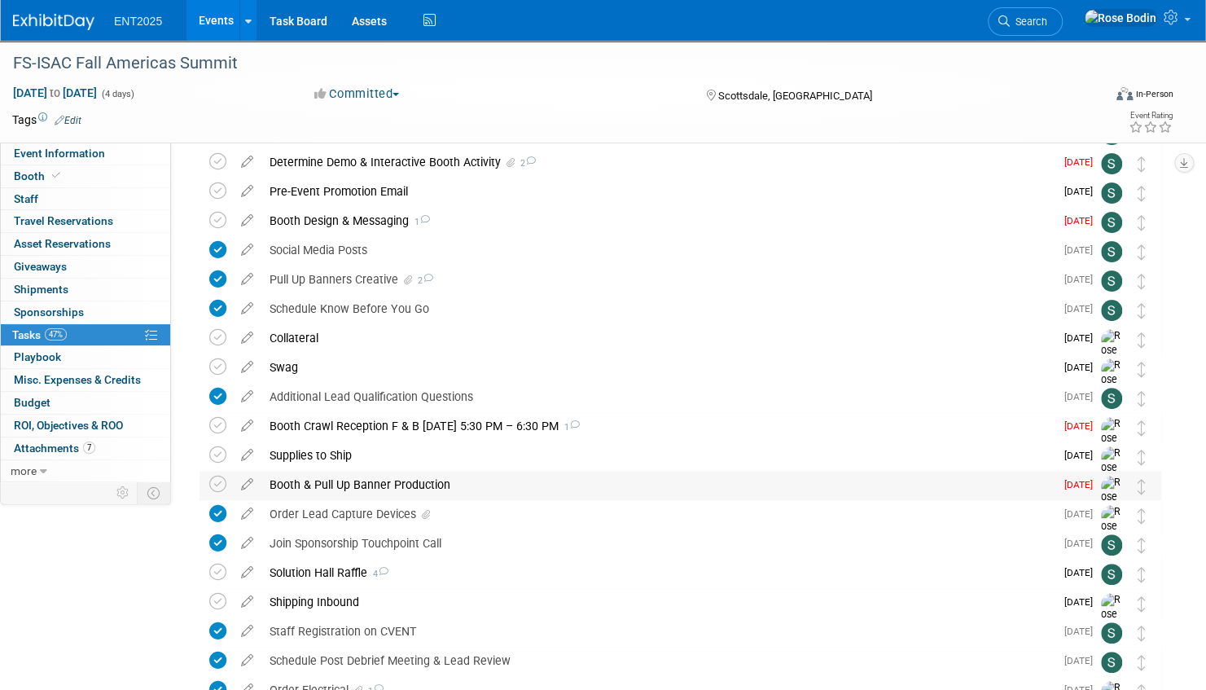
click at [412, 482] on div "Booth & Pull Up Banner Production" at bounding box center [657, 485] width 793 height 28
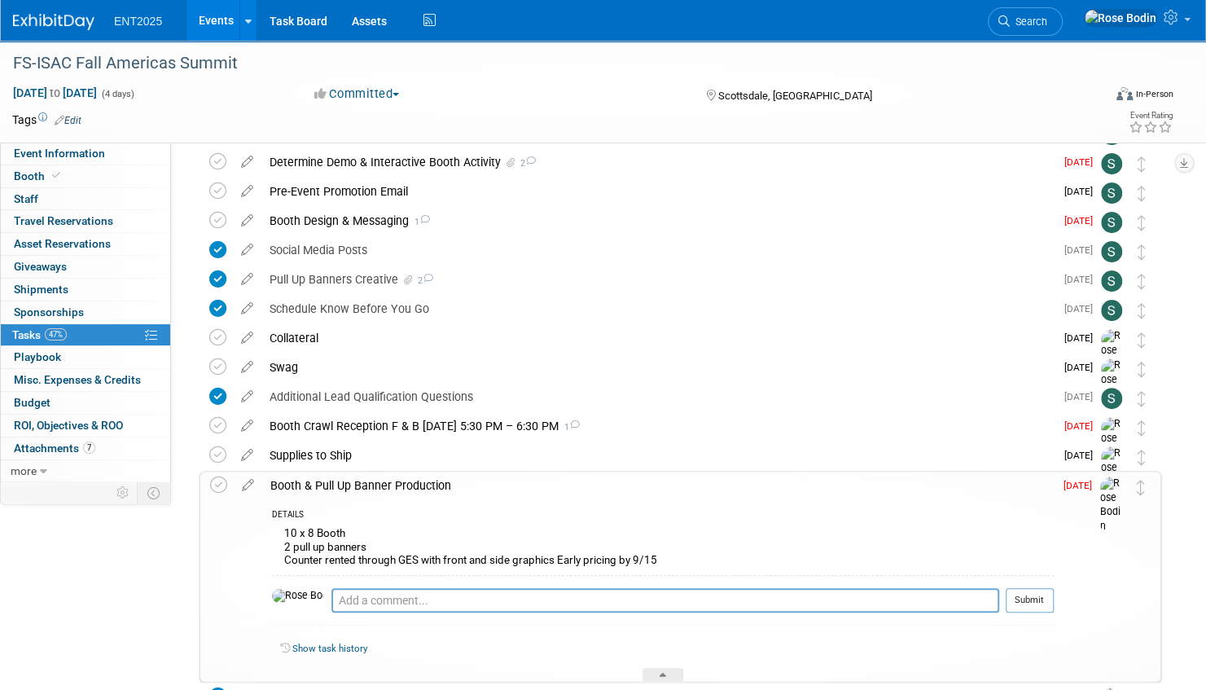
scroll to position [314, 0]
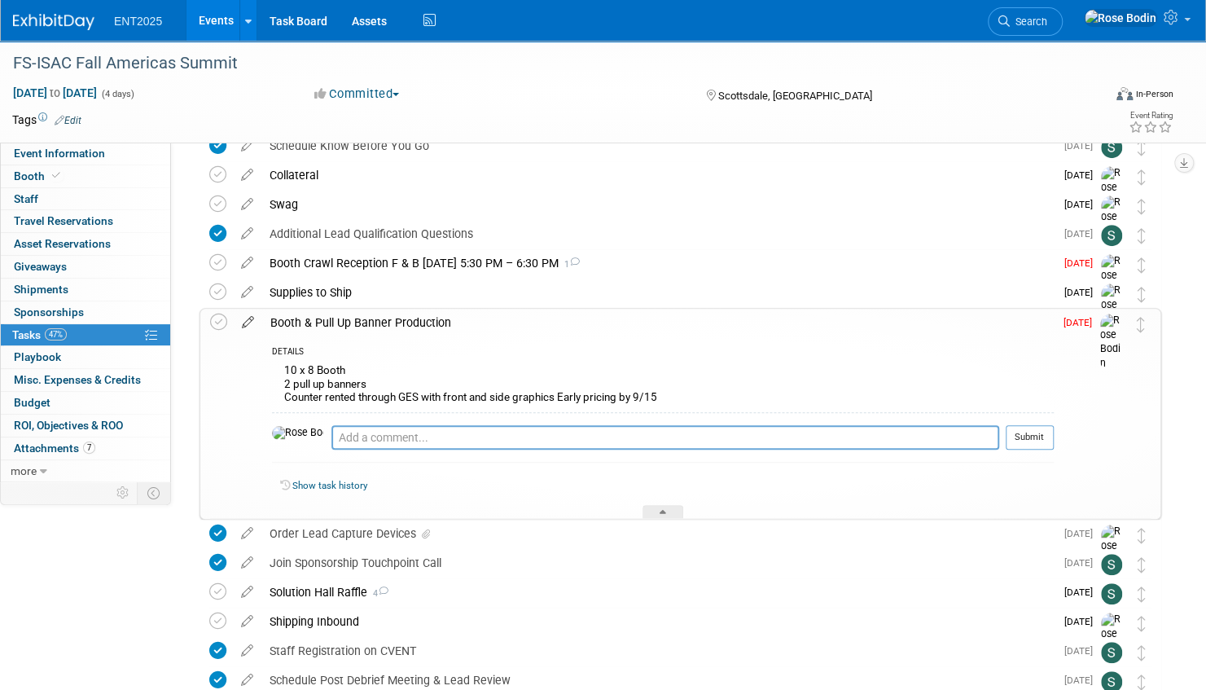
click at [247, 319] on icon at bounding box center [248, 319] width 28 height 20
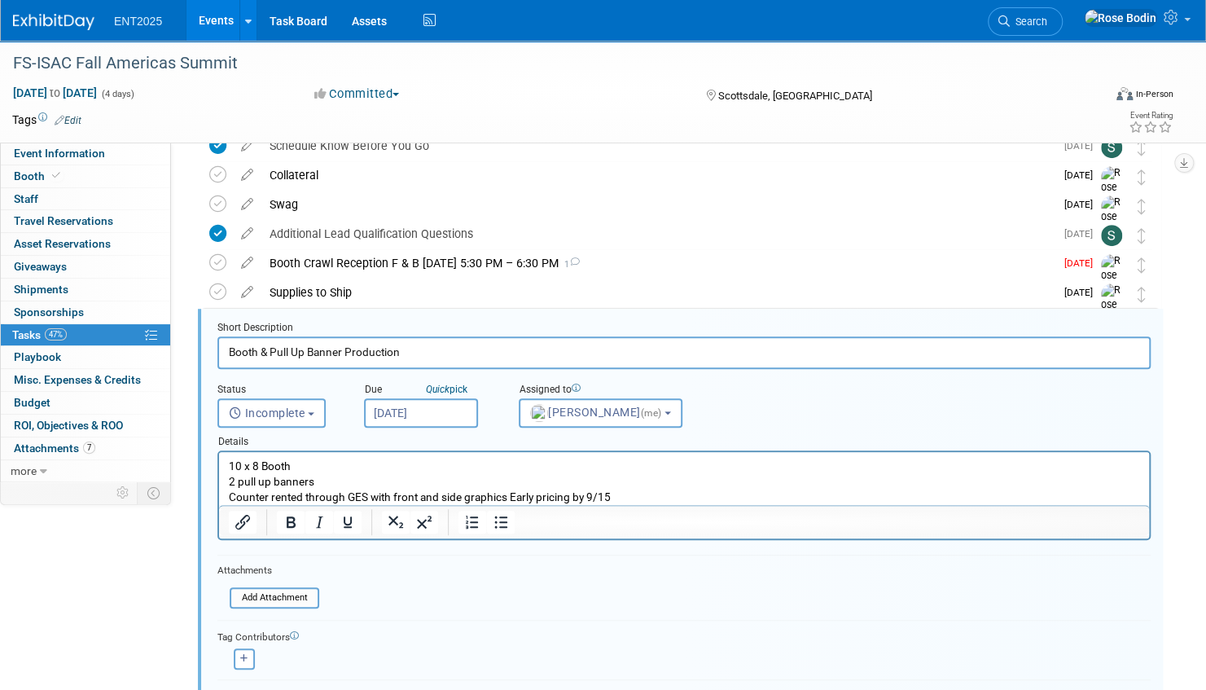
scroll to position [383, 0]
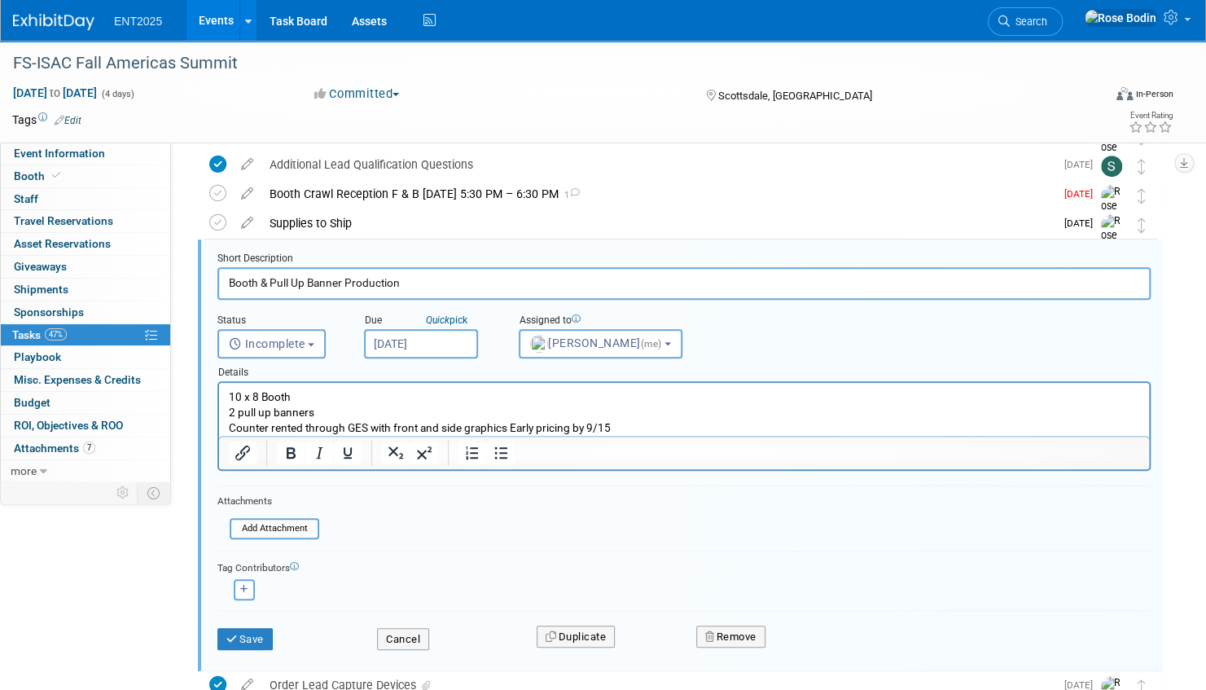
click at [449, 342] on input "Sep 8, 2025" at bounding box center [421, 343] width 114 height 29
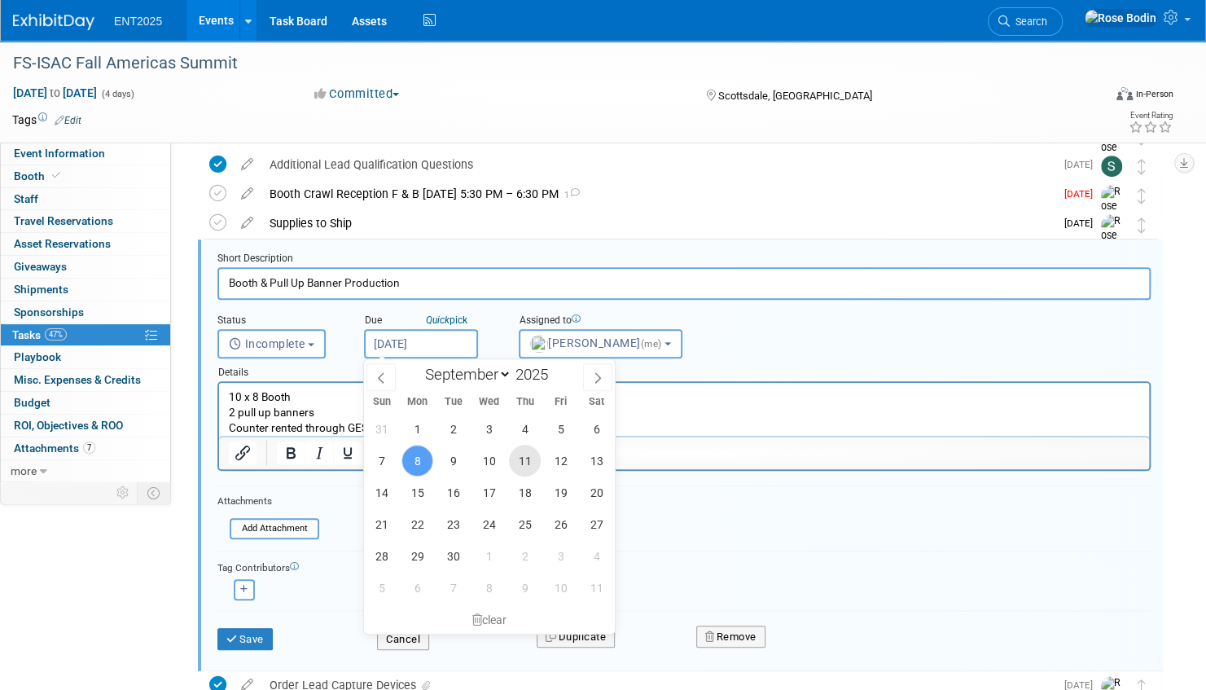
click at [524, 456] on span "11" at bounding box center [525, 461] width 32 height 32
type input "Sep 11, 2025"
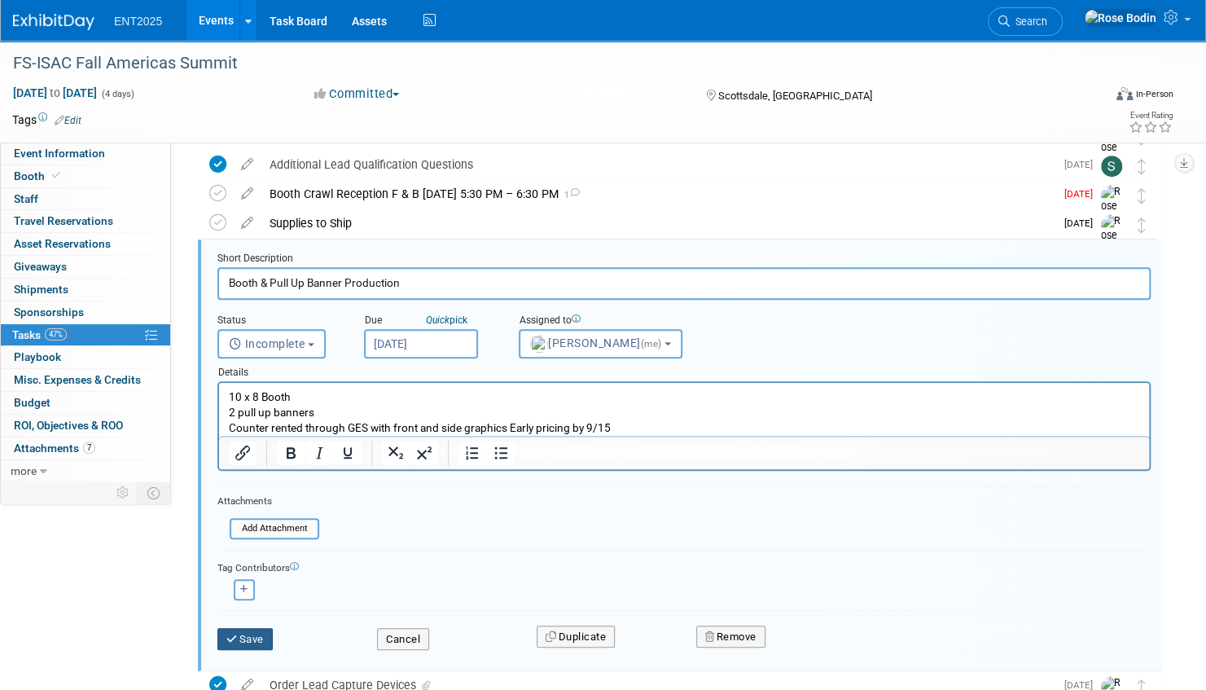
click at [236, 633] on icon "submit" at bounding box center [232, 638] width 13 height 11
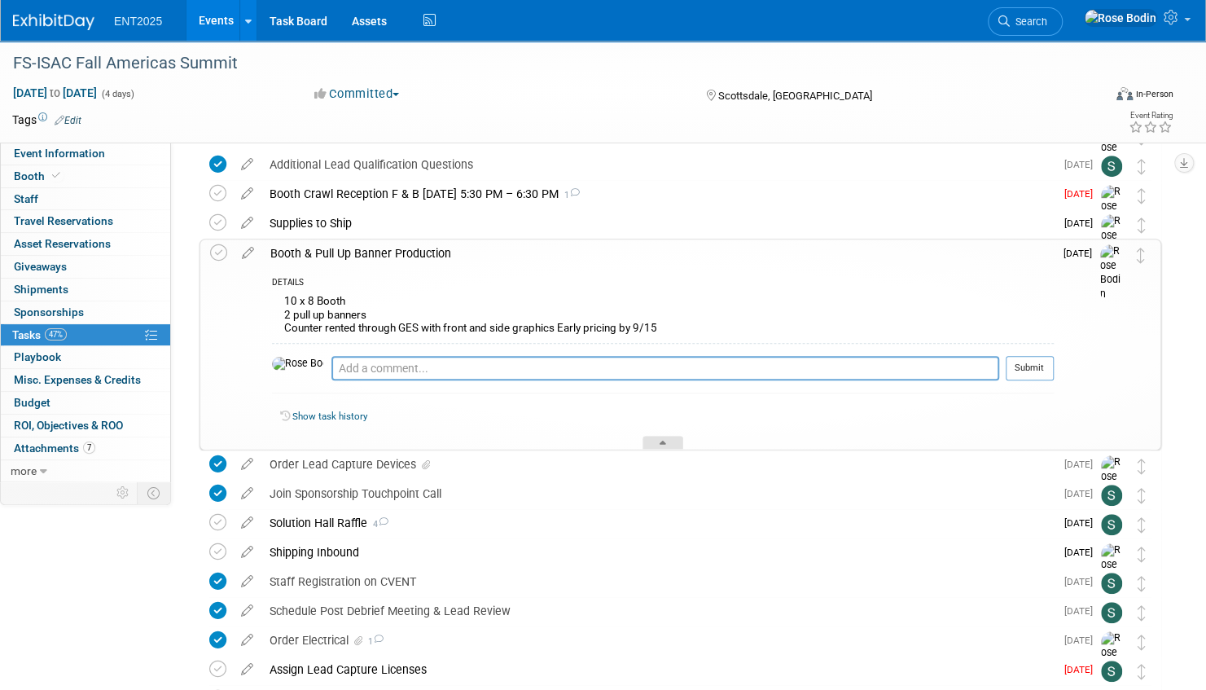
click at [663, 436] on div at bounding box center [662, 443] width 41 height 14
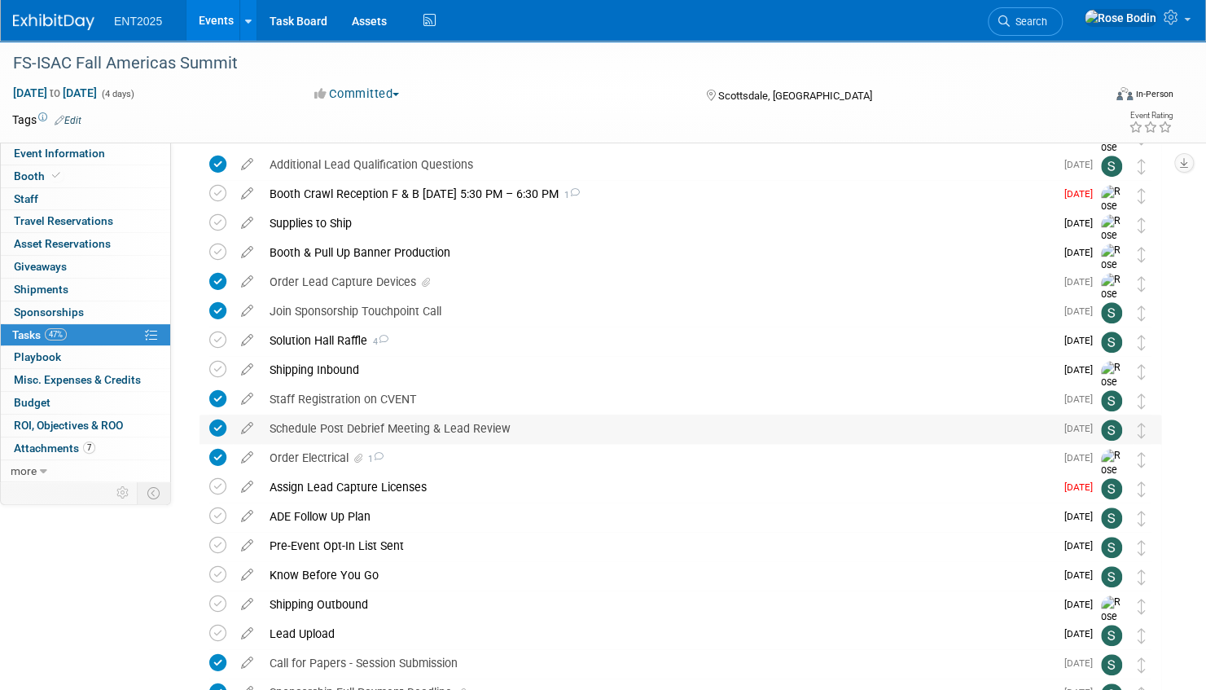
scroll to position [221, 0]
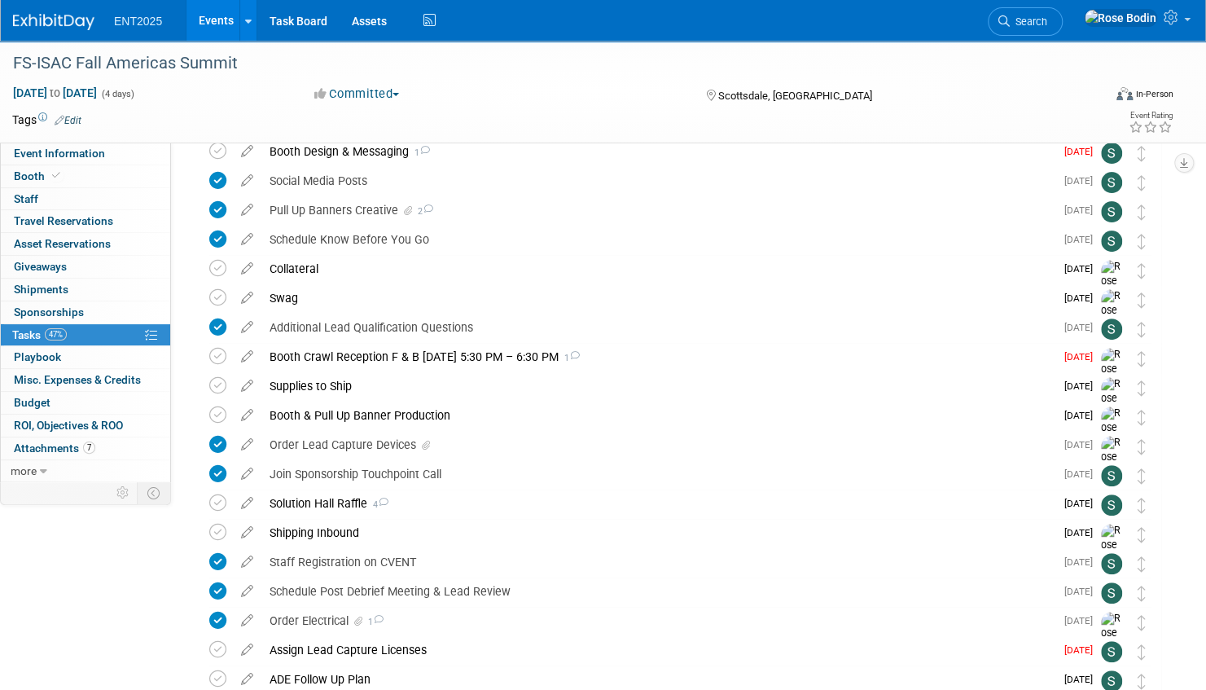
click at [222, 12] on link "Events" at bounding box center [215, 20] width 59 height 41
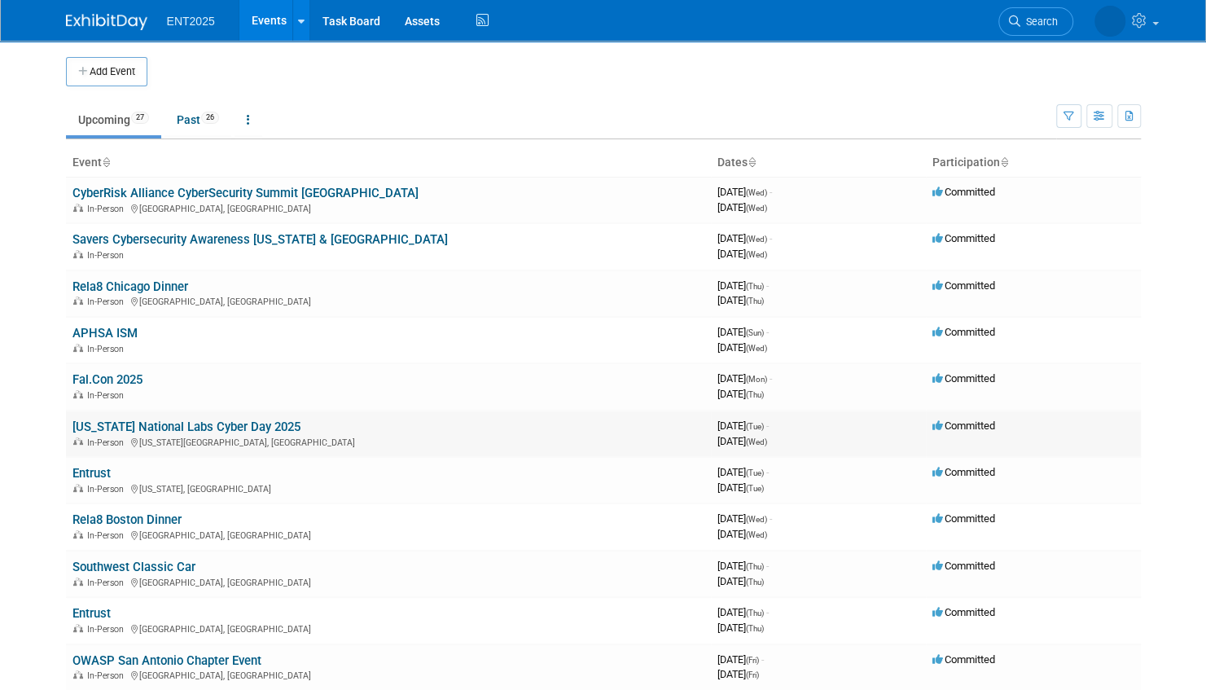
click at [168, 423] on link "[US_STATE] National Labs Cyber Day 2025" at bounding box center [186, 426] width 228 height 15
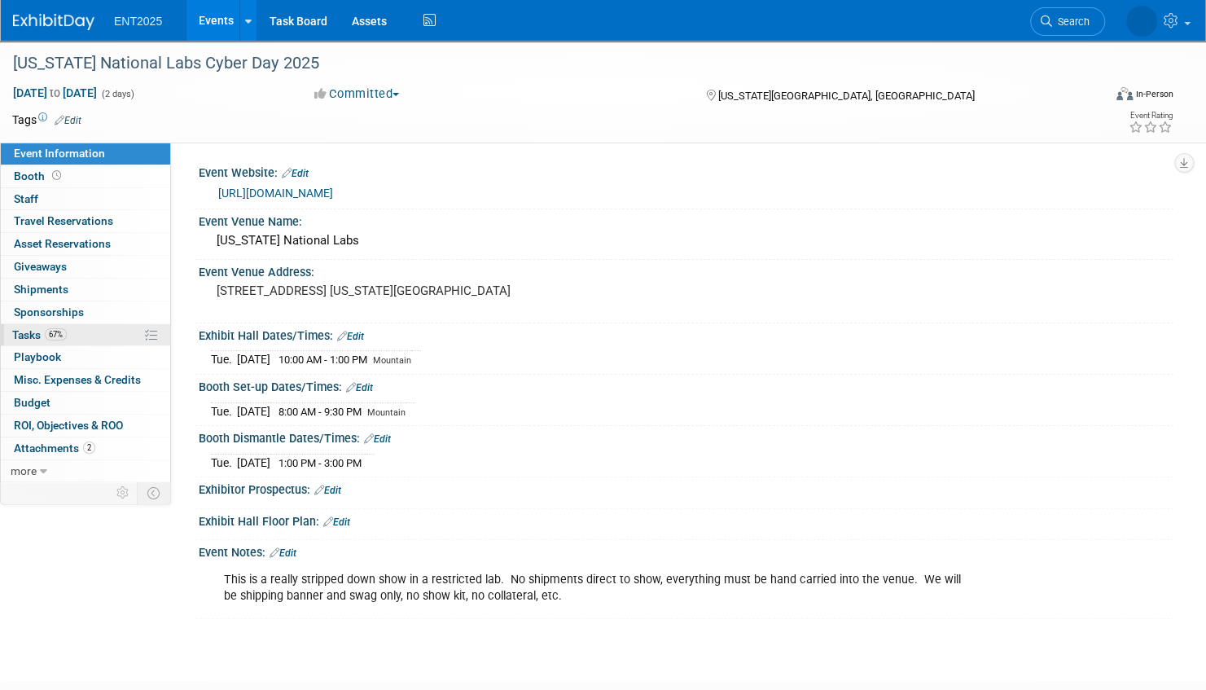
click at [107, 335] on link "67% Tasks 67%" at bounding box center [85, 335] width 169 height 22
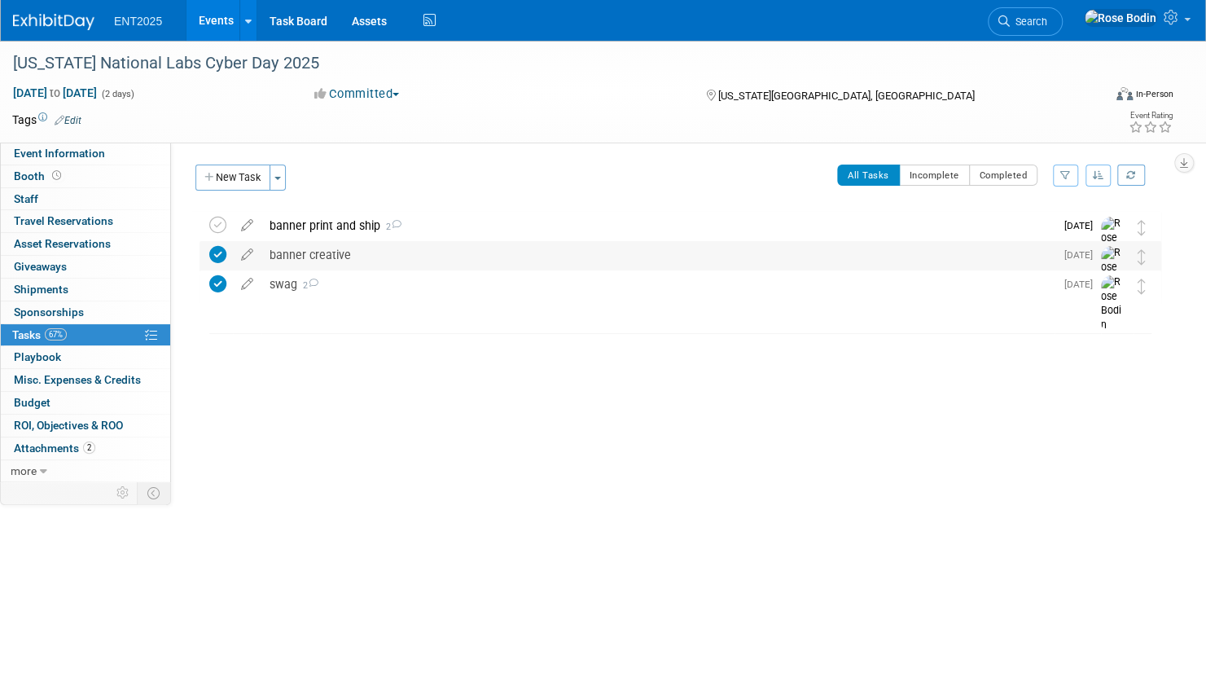
click at [448, 253] on div "banner creative" at bounding box center [657, 255] width 793 height 28
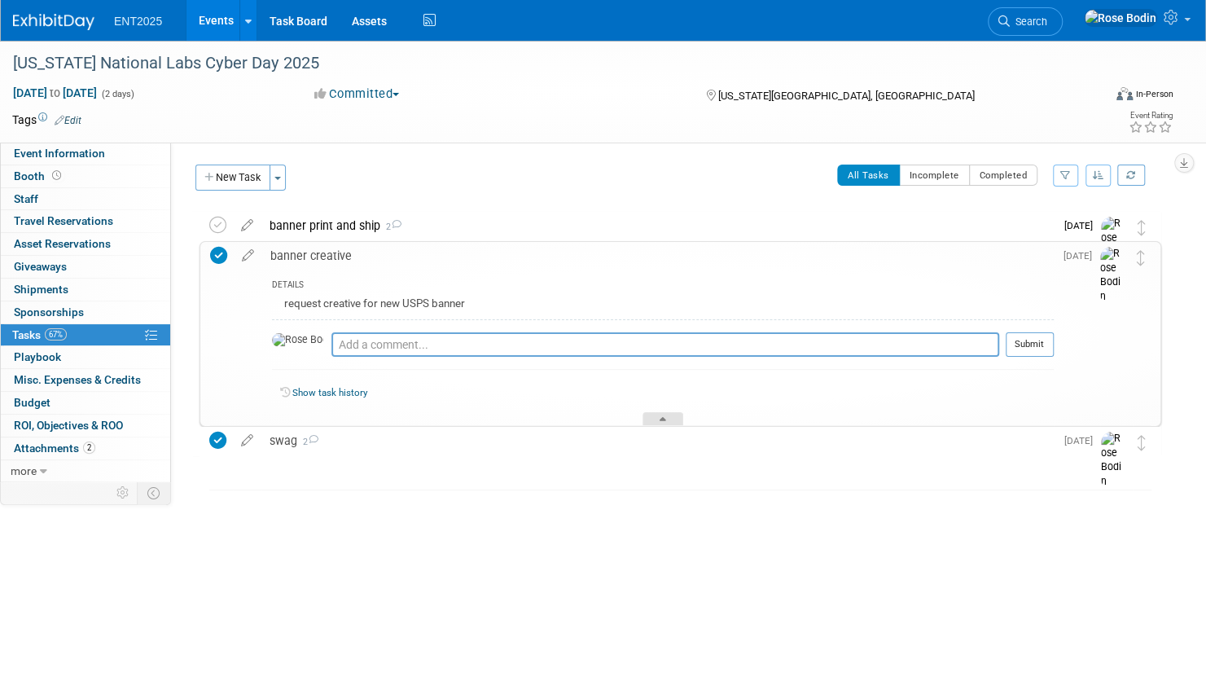
click at [665, 418] on div at bounding box center [662, 419] width 41 height 14
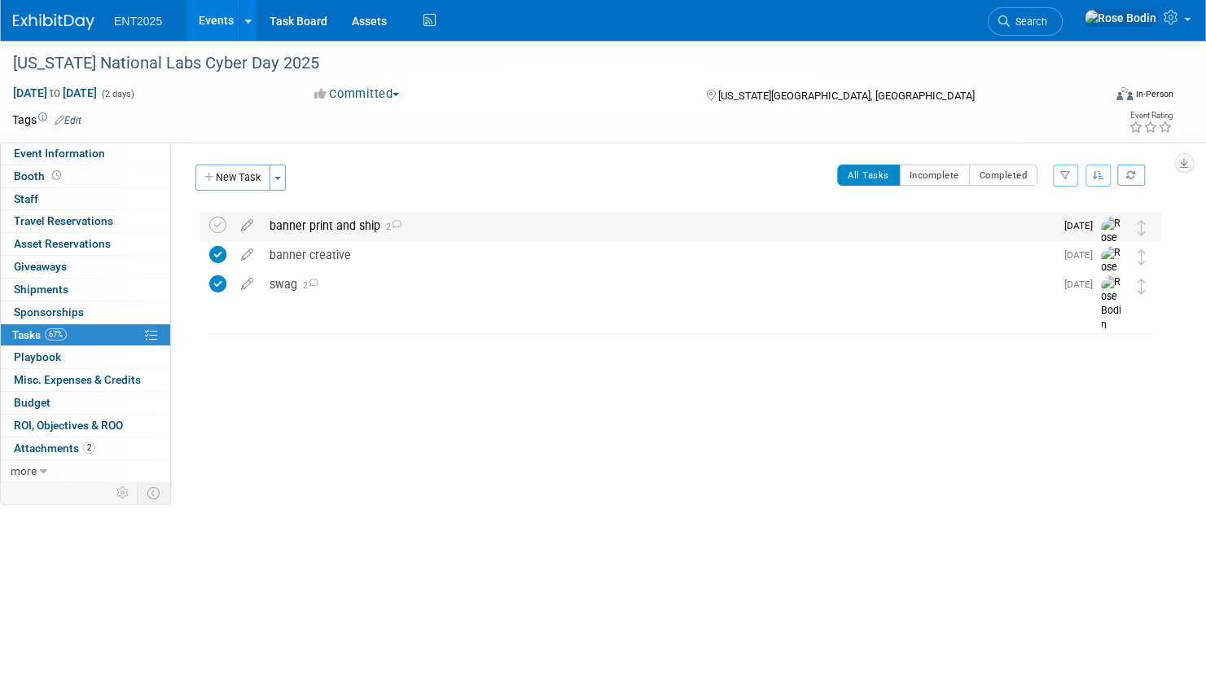
click at [552, 235] on div "banner print and ship 2" at bounding box center [657, 226] width 793 height 28
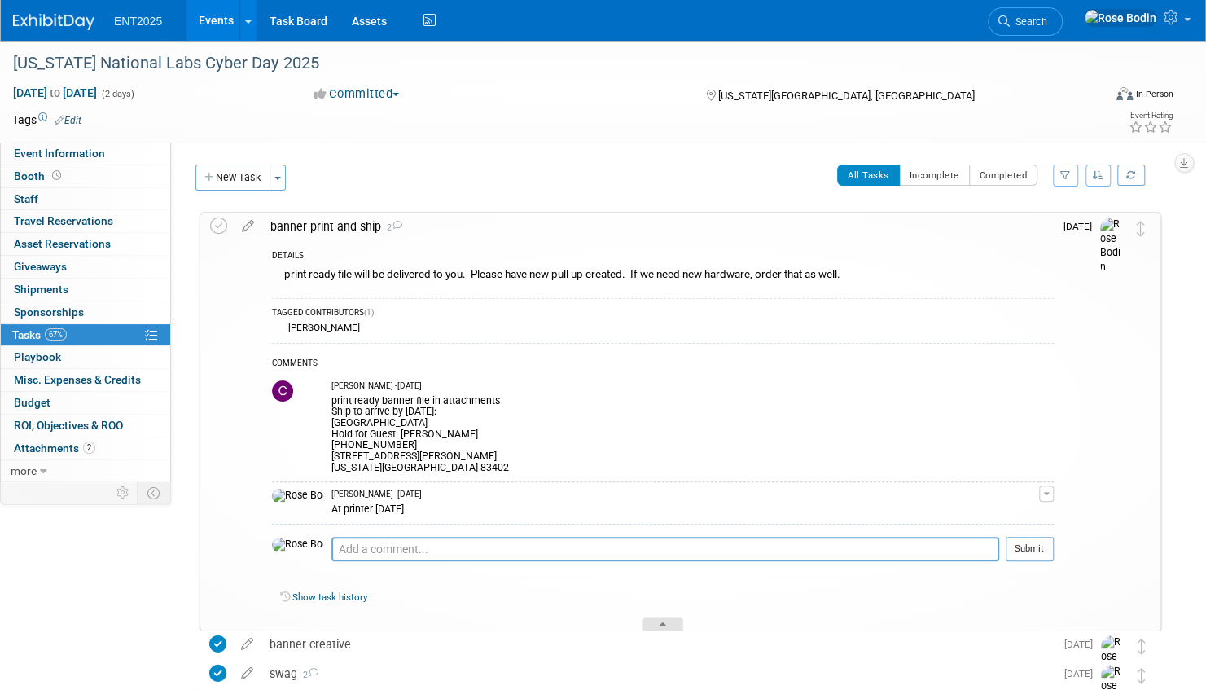
click at [666, 622] on icon at bounding box center [662, 627] width 7 height 10
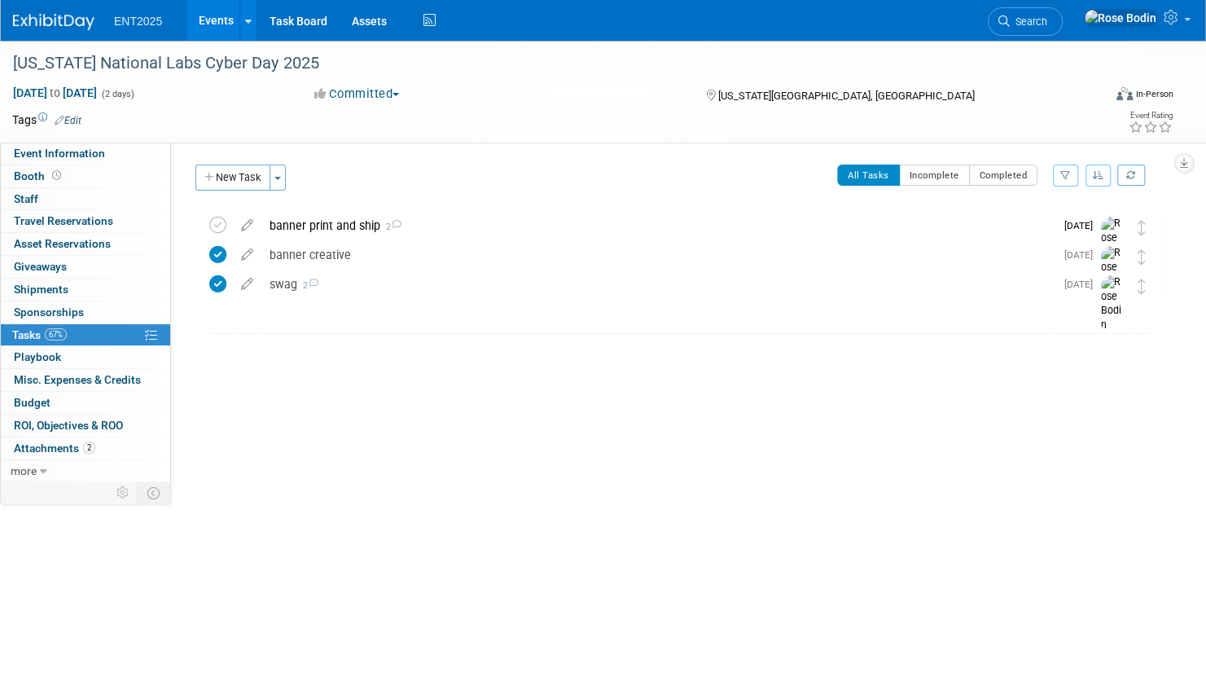
click at [226, 23] on link "Events" at bounding box center [215, 20] width 59 height 41
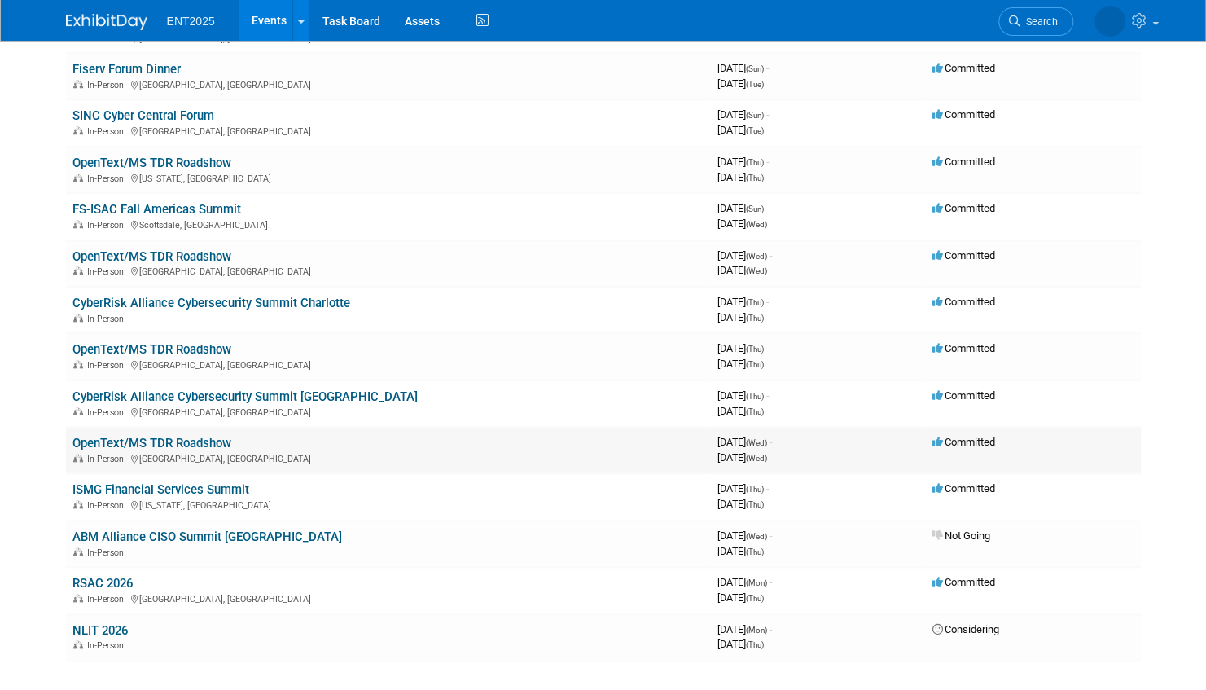
scroll to position [814, 0]
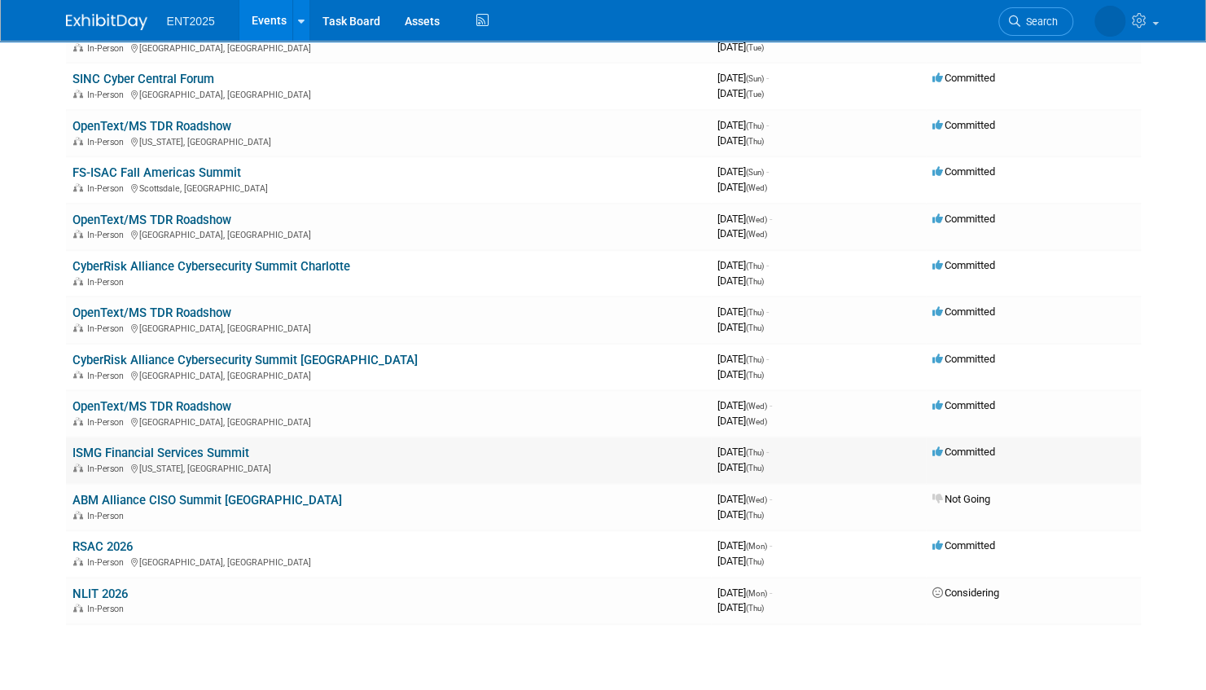
click at [154, 449] on link "ISMG Financial Services Summit" at bounding box center [160, 452] width 177 height 15
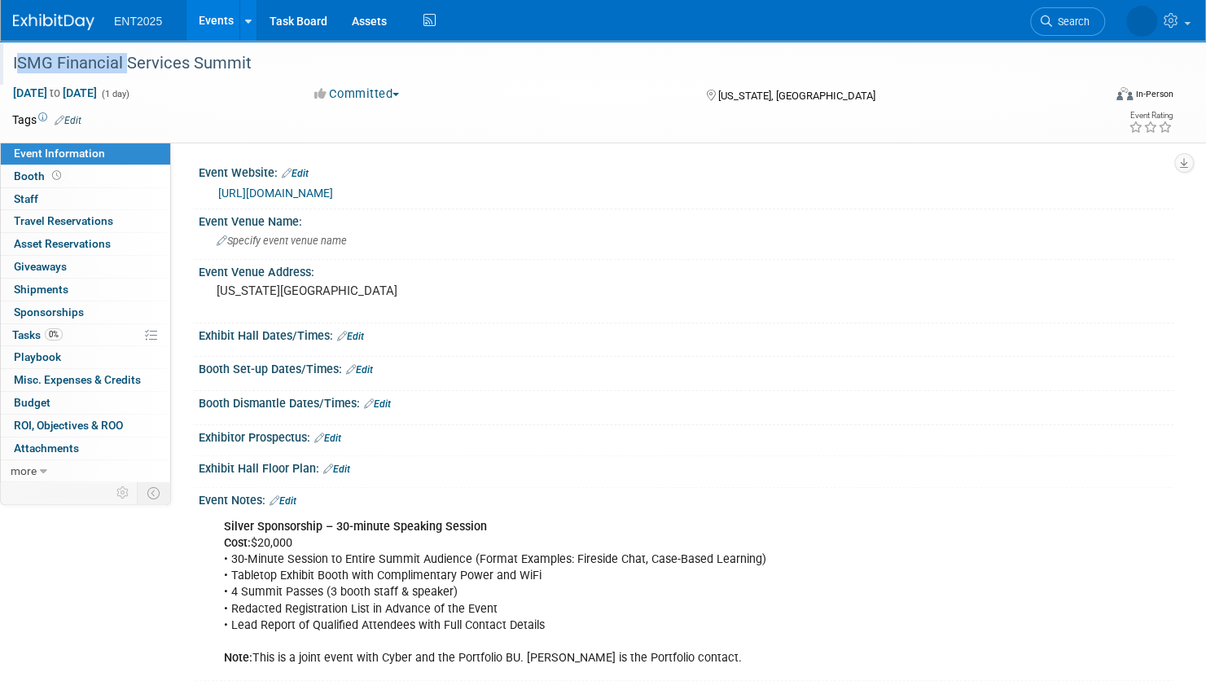
drag, startPoint x: 124, startPoint y: 64, endPoint x: 15, endPoint y: 63, distance: 109.1
click at [15, 63] on div "ISMG Financial Services Summit" at bounding box center [540, 63] width 1067 height 29
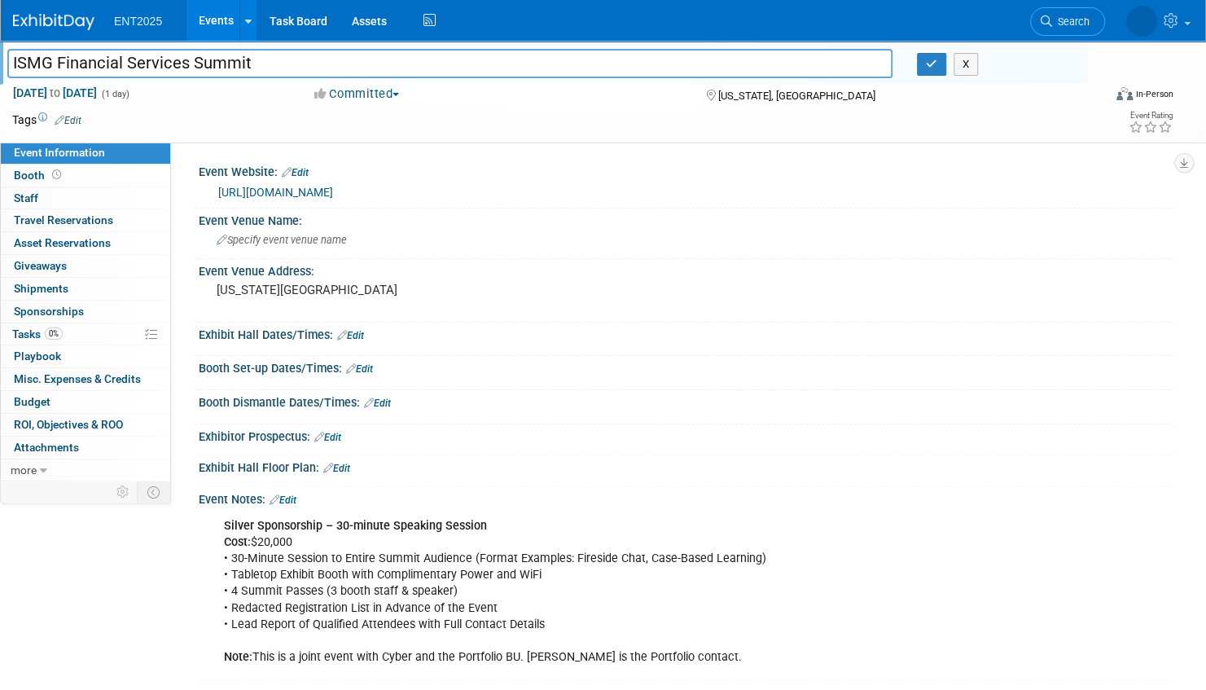
drag, startPoint x: 120, startPoint y: 65, endPoint x: 13, endPoint y: 60, distance: 107.6
click at [13, 60] on input "ISMG Financial Services Summit" at bounding box center [449, 63] width 885 height 28
click at [926, 64] on icon "button" at bounding box center [931, 64] width 11 height 11
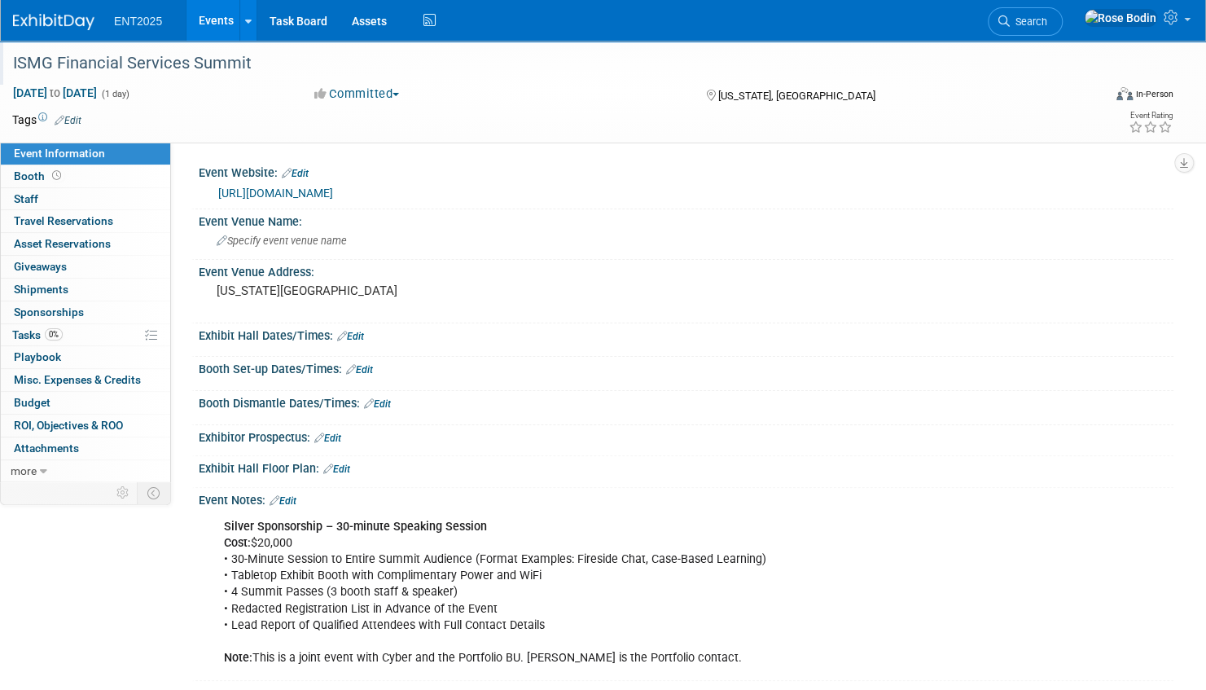
click at [221, 20] on link "Events" at bounding box center [215, 20] width 59 height 41
